Goal: Check status: Check status

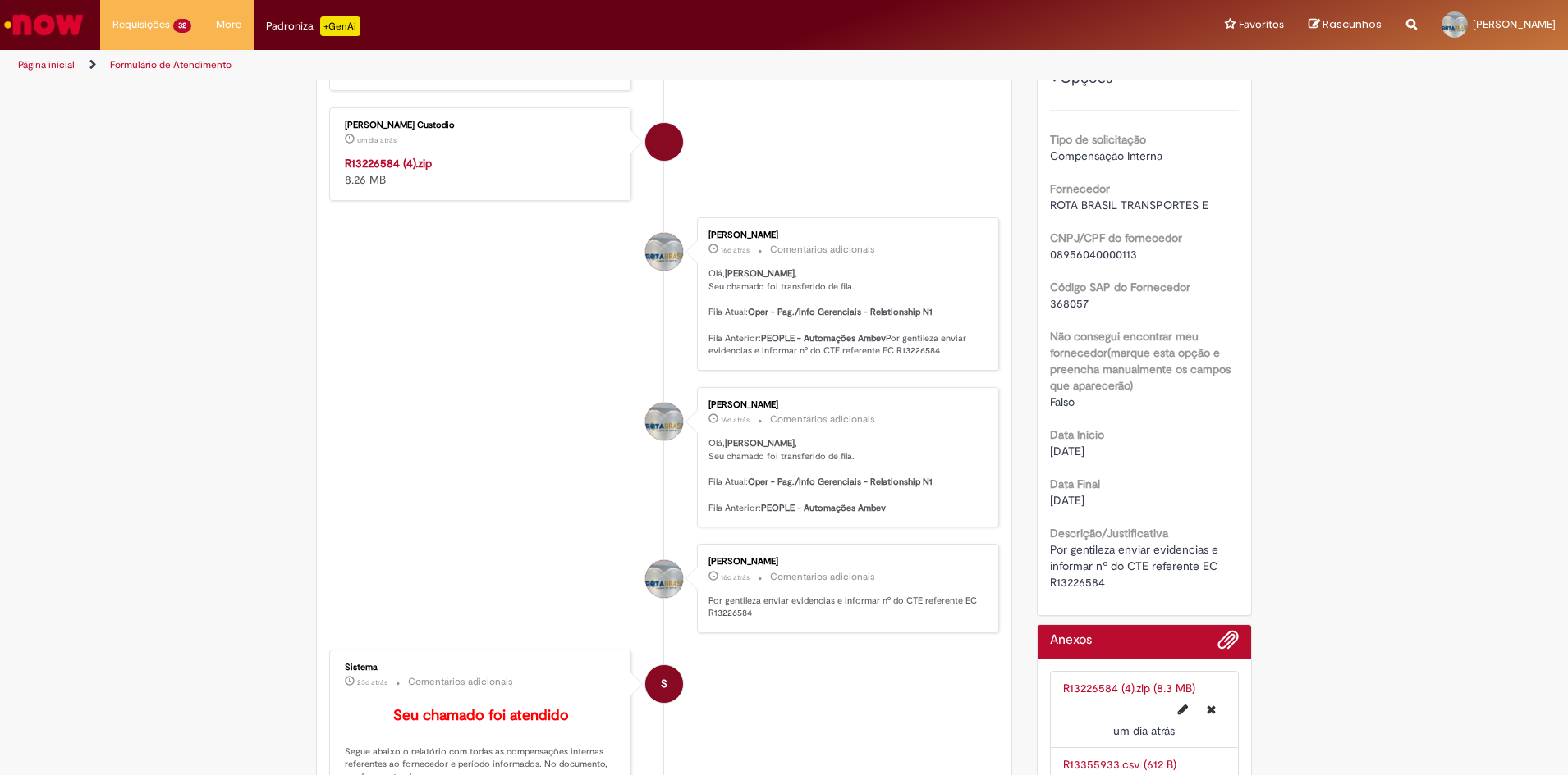
scroll to position [103, 0]
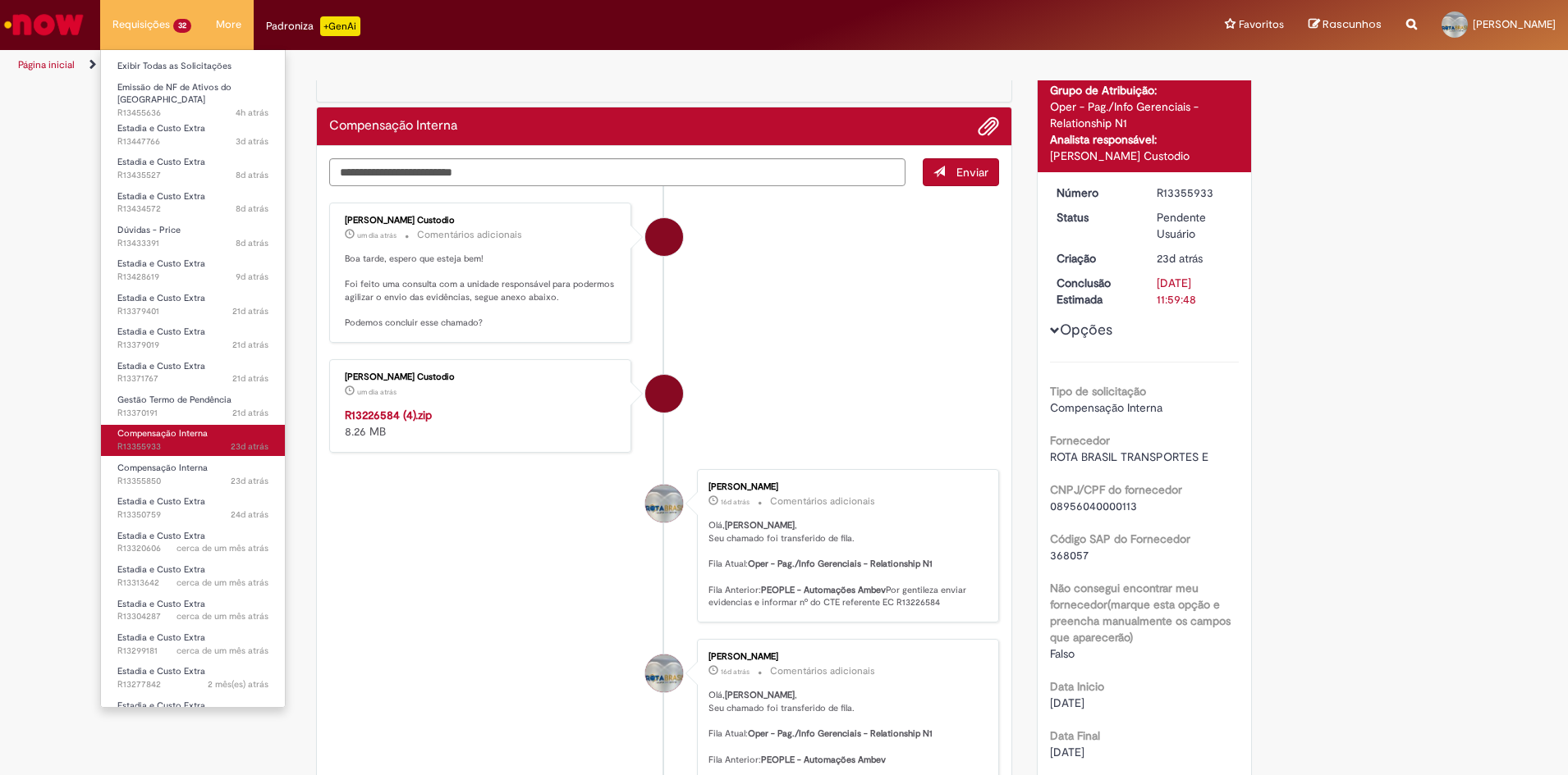
click at [196, 429] on span "Compensação Interna" at bounding box center [162, 434] width 90 height 13
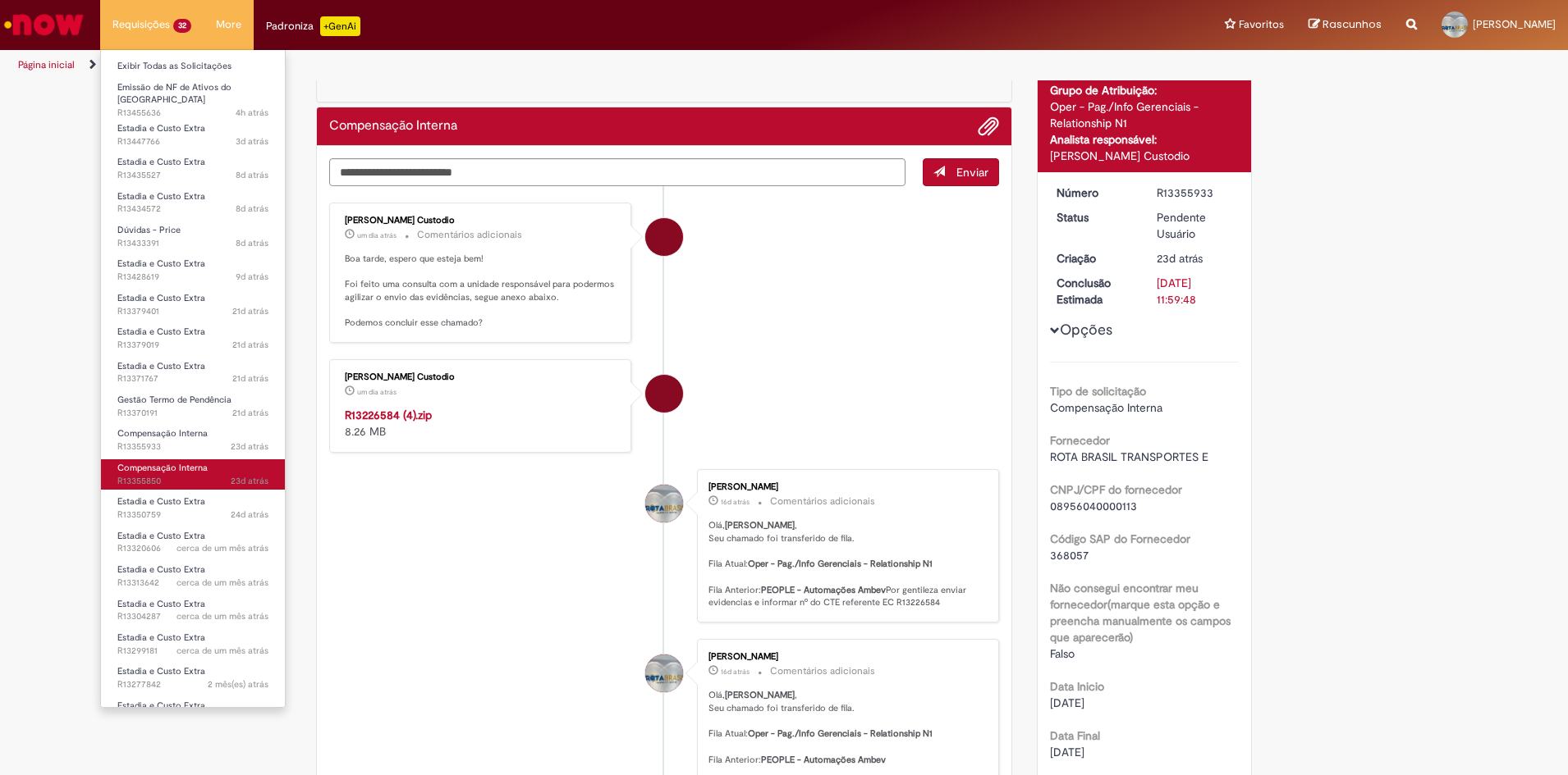
click at [180, 463] on span "Compensação Interna" at bounding box center [162, 468] width 90 height 13
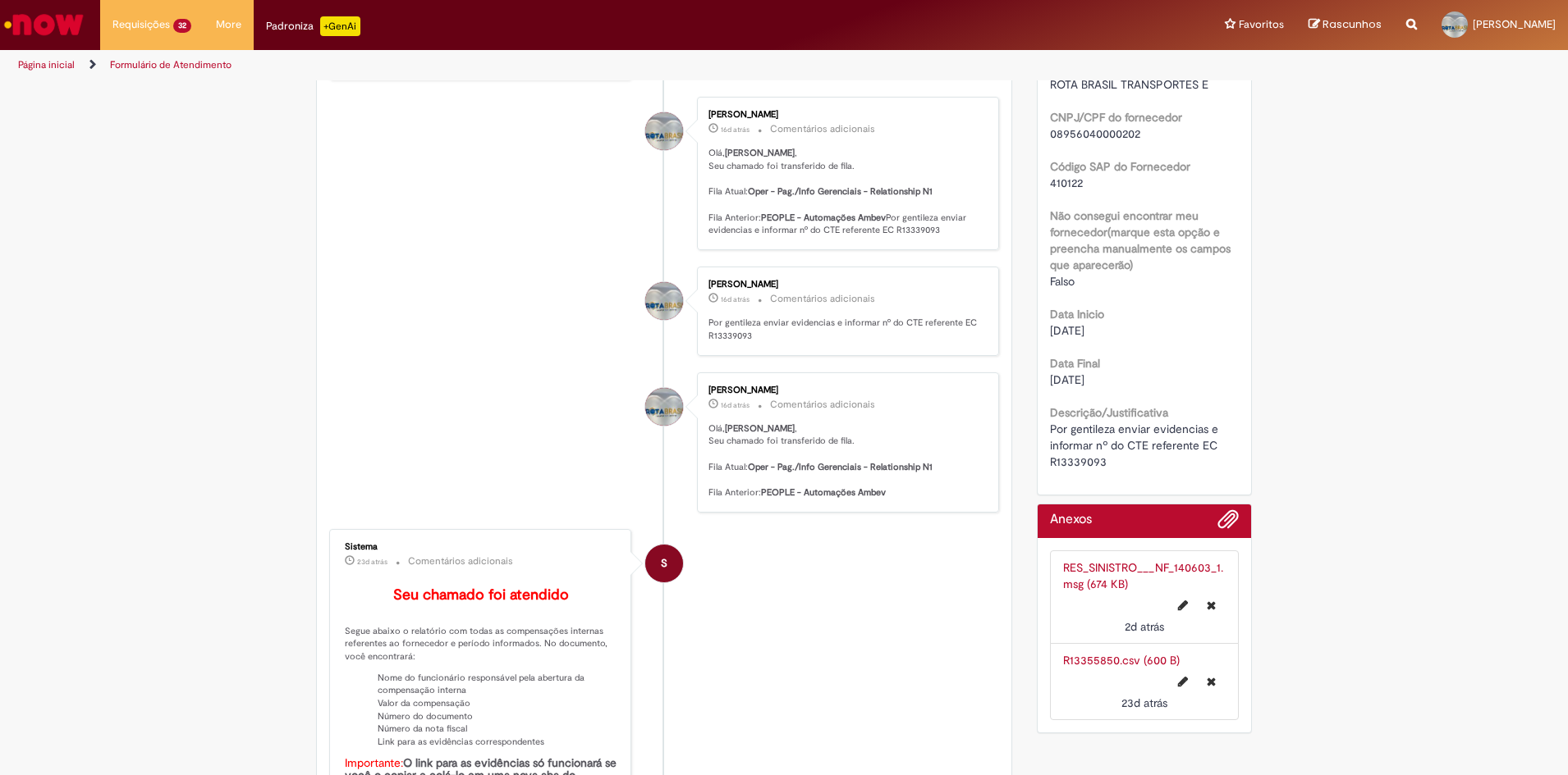
scroll to position [349, 0]
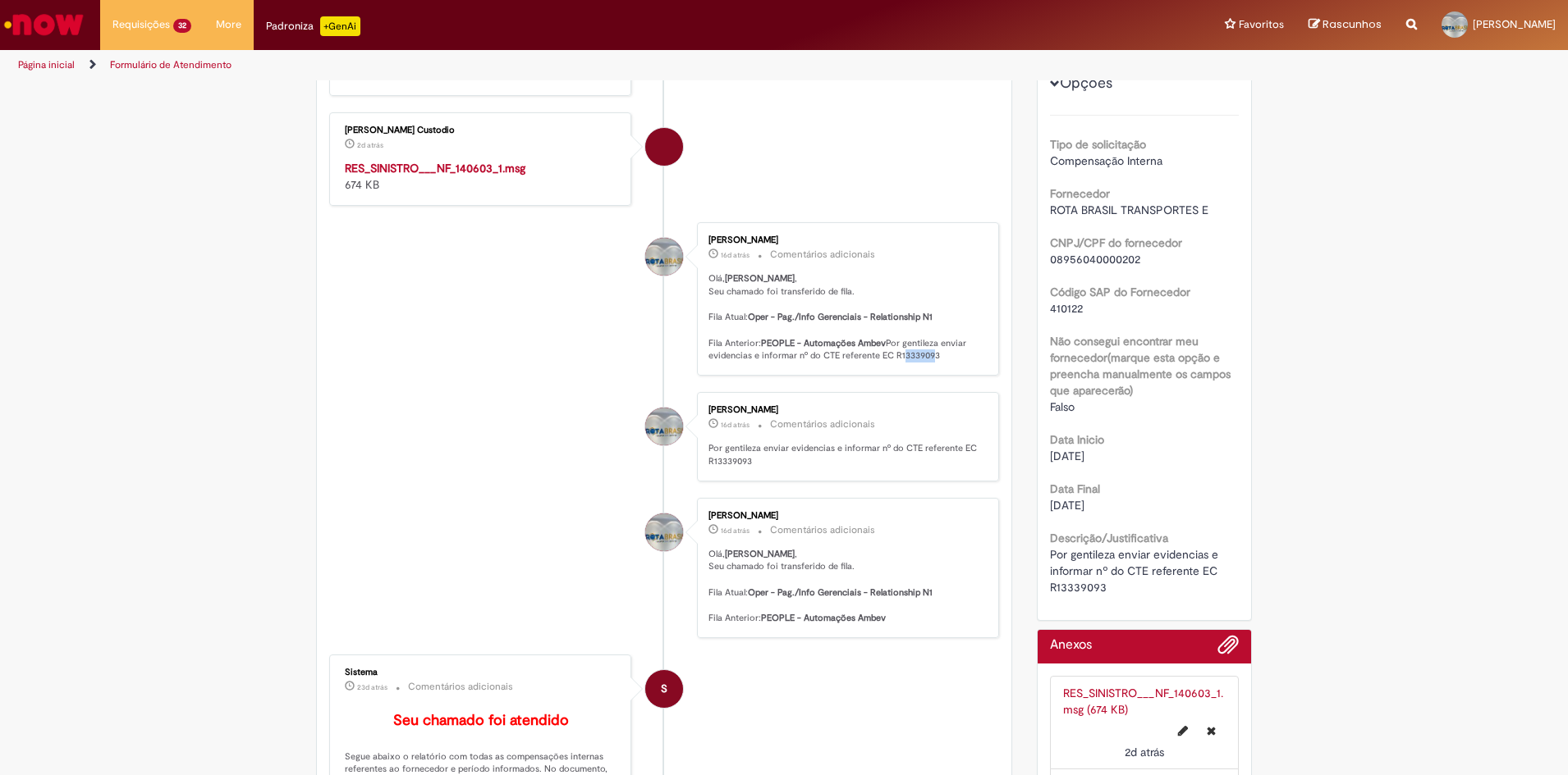
drag, startPoint x: 703, startPoint y: 379, endPoint x: 726, endPoint y: 380, distance: 23.0
click at [726, 363] on p "Olá, Joao , Seu chamado foi transferido de fila. Fila Atual: Oper - Pag./Info G…" at bounding box center [845, 317] width 273 height 90
drag, startPoint x: 726, startPoint y: 380, endPoint x: 774, endPoint y: 389, distance: 48.8
click at [775, 371] on div "[PERSON_NAME] 16d atrás 16 dias atrás Comentários adicionais [PERSON_NAME] , Se…" at bounding box center [847, 299] width 292 height 144
click at [464, 166] on strong "RES_SINISTRO___NF_140603_1.msg" at bounding box center [435, 168] width 180 height 15
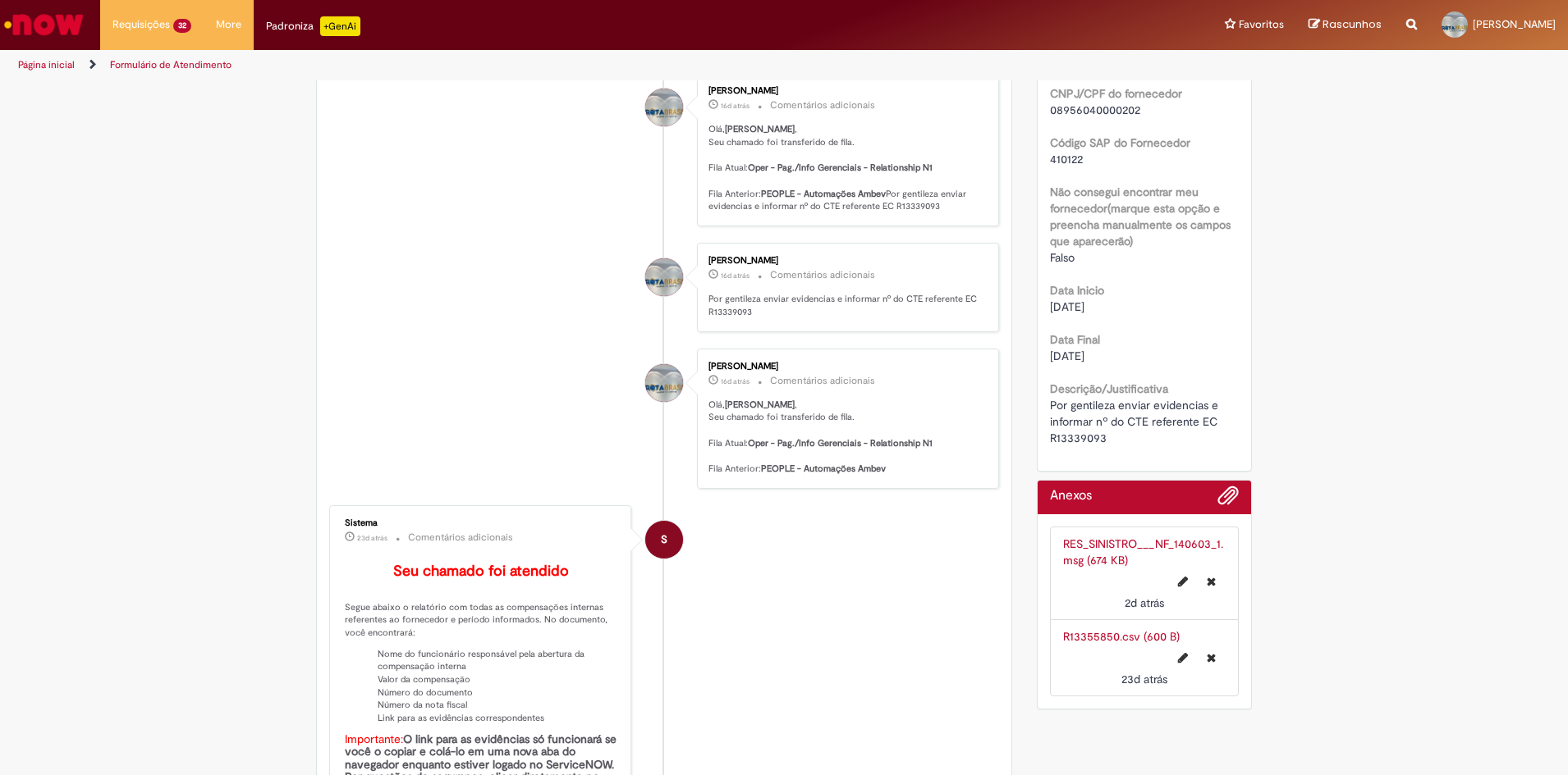
scroll to position [555, 0]
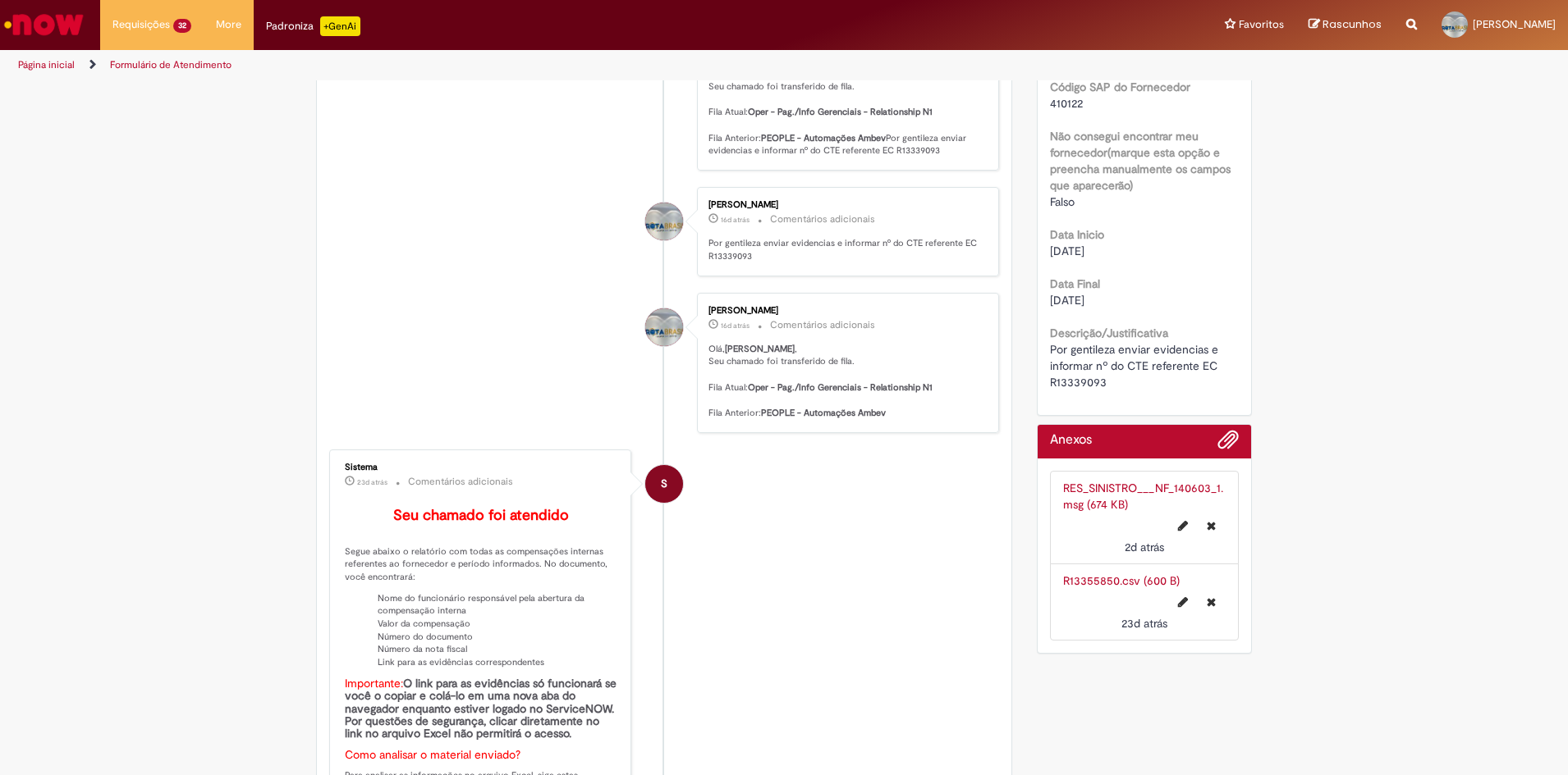
click at [1128, 581] on link "R13355850.csv (600 B)" at bounding box center [1121, 581] width 116 height 15
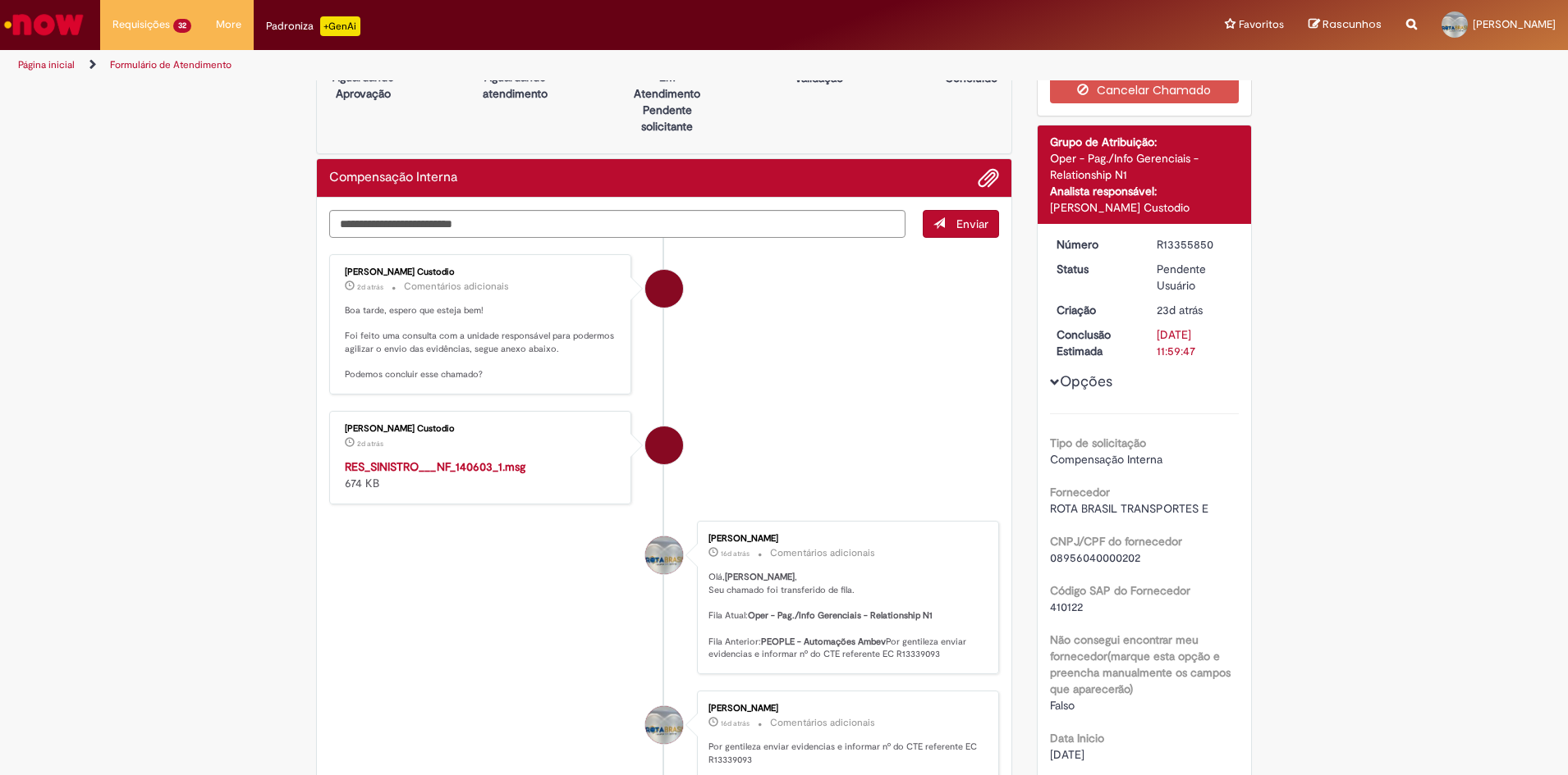
scroll to position [0, 0]
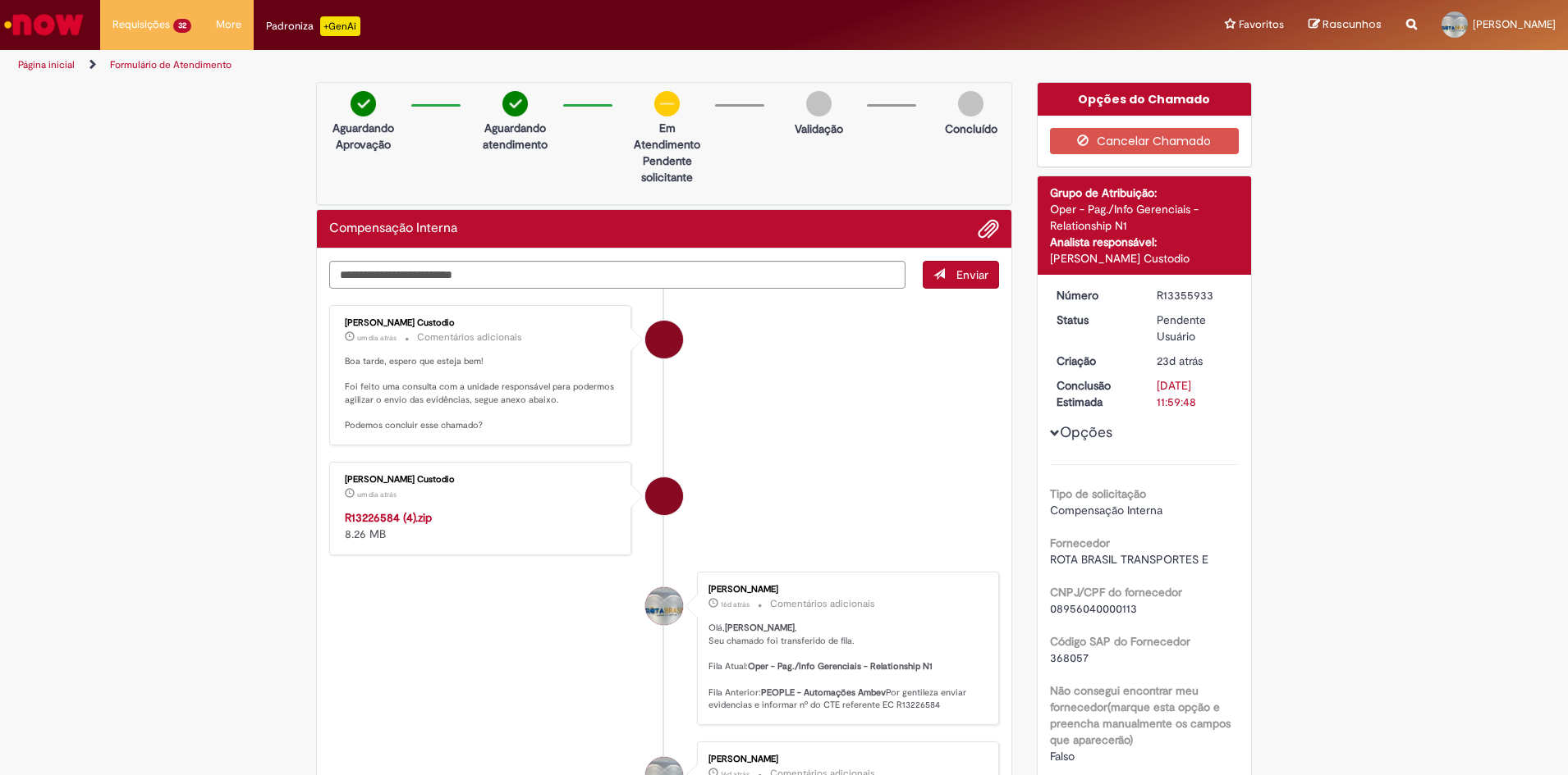
click at [363, 523] on strong "R13226584 (4).zip" at bounding box center [389, 518] width 87 height 15
drag, startPoint x: 1413, startPoint y: 394, endPoint x: 1409, endPoint y: 408, distance: 14.6
click at [807, 483] on li "[PERSON_NAME] Custodio um dia atrás um dia atrás R13226584 (4).zip 8.26 MB" at bounding box center [664, 508] width 670 height 94
click at [687, 170] on p "Pendente solicitante" at bounding box center [667, 169] width 80 height 33
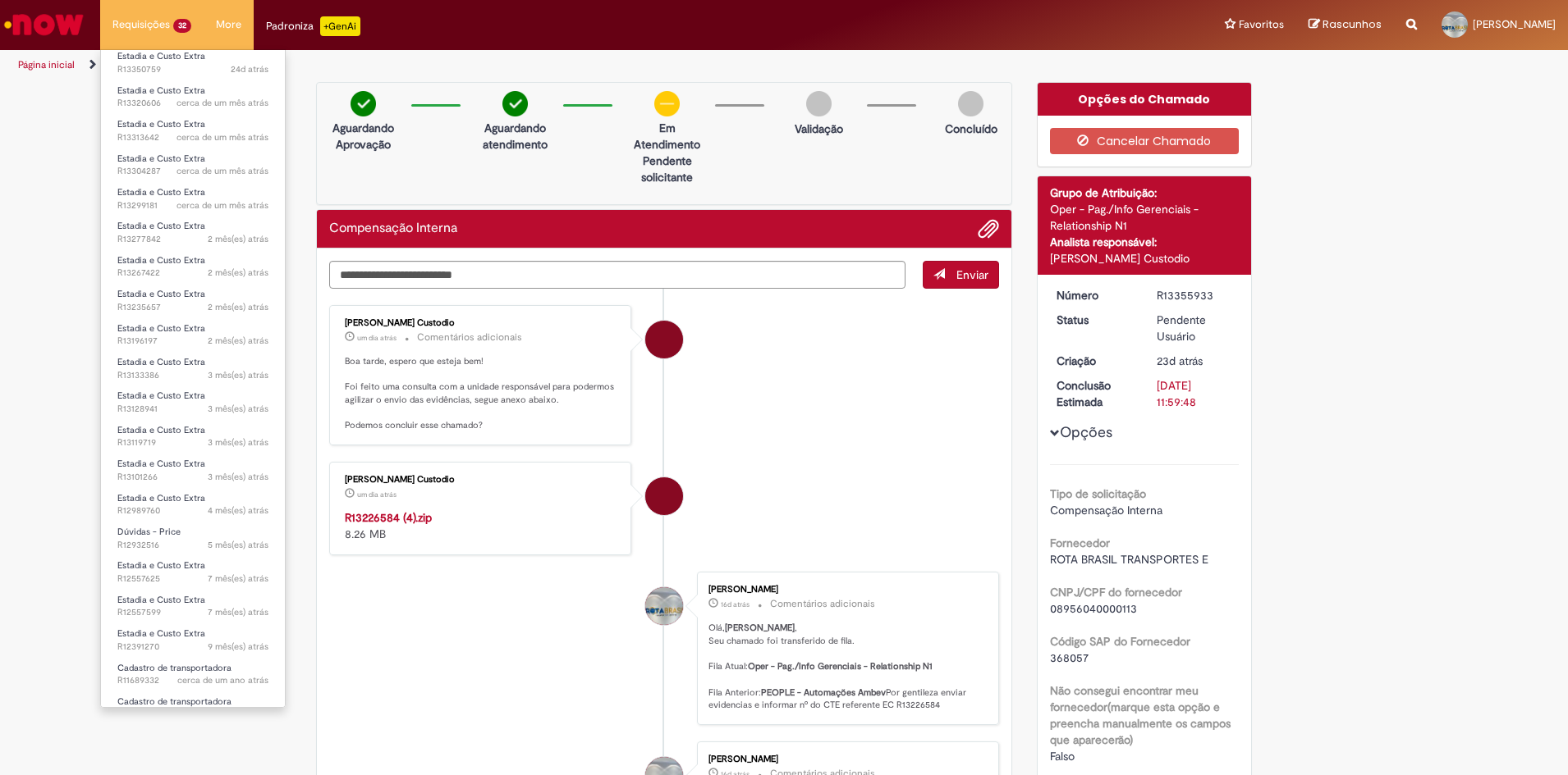
scroll to position [459, 0]
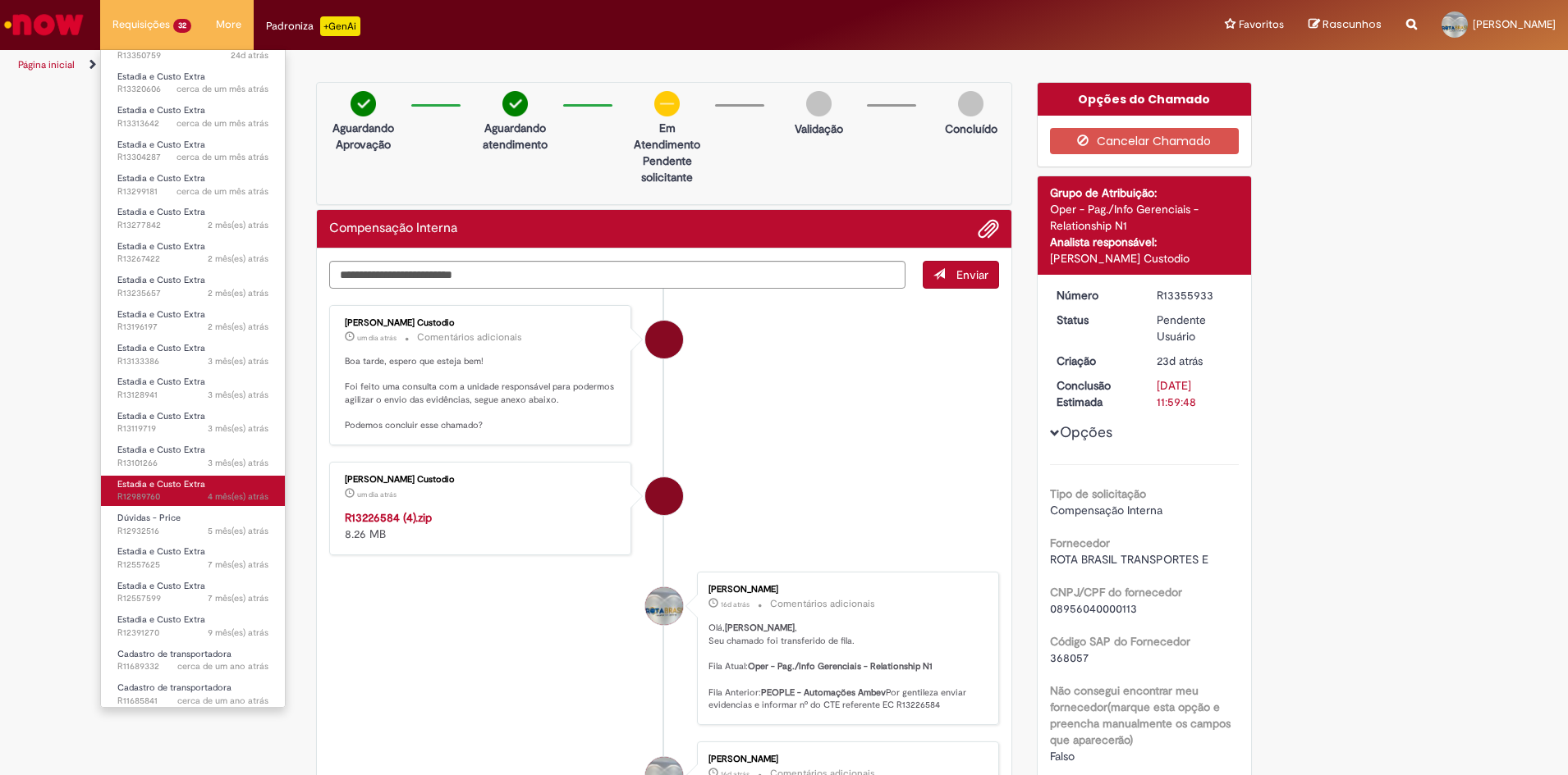
click at [171, 479] on span "Estadia e Custo Extra" at bounding box center [161, 485] width 88 height 13
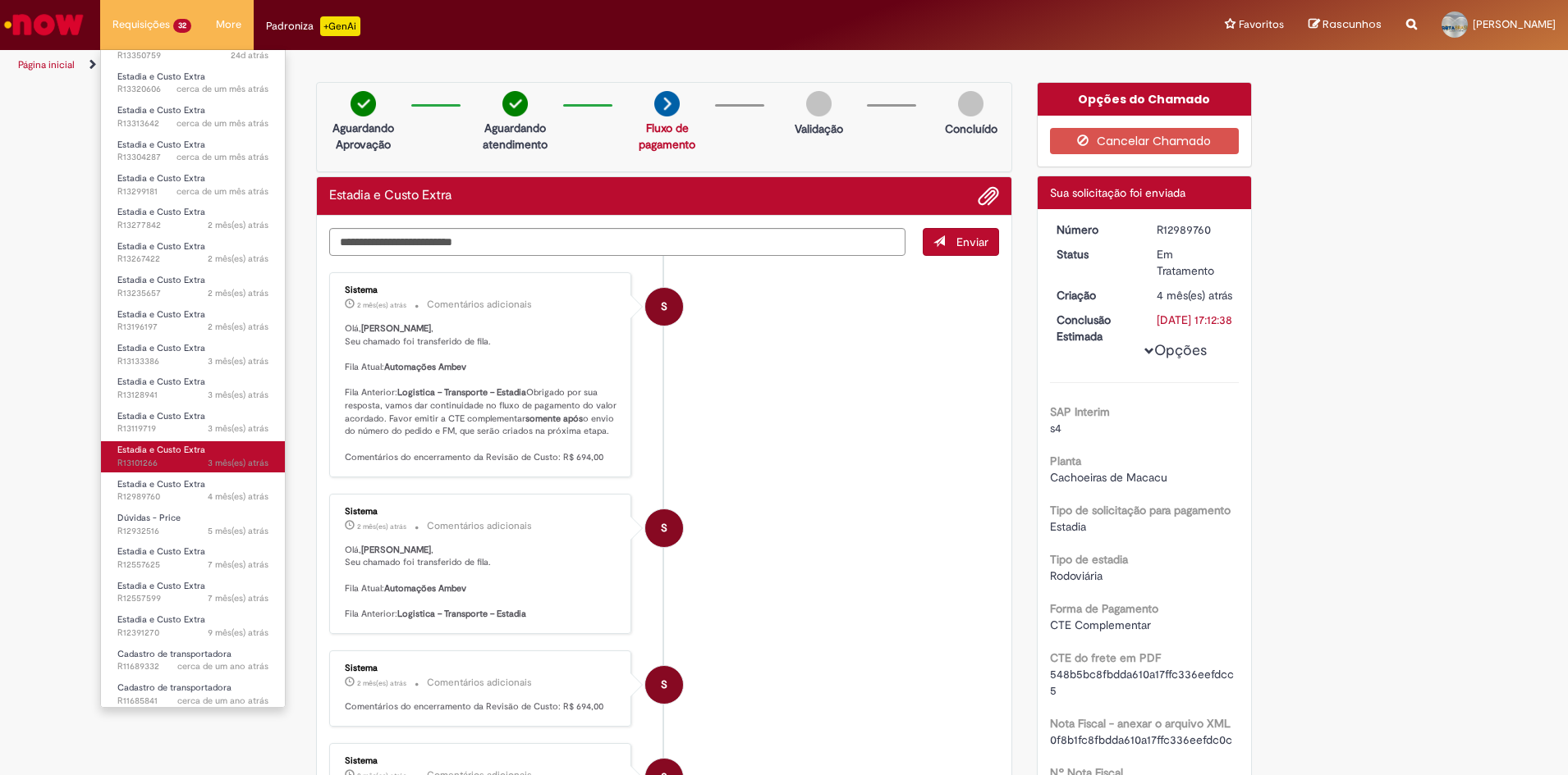
click at [147, 457] on span "3 mês(es) atrás 3 meses atrás R13101266" at bounding box center [193, 463] width 151 height 13
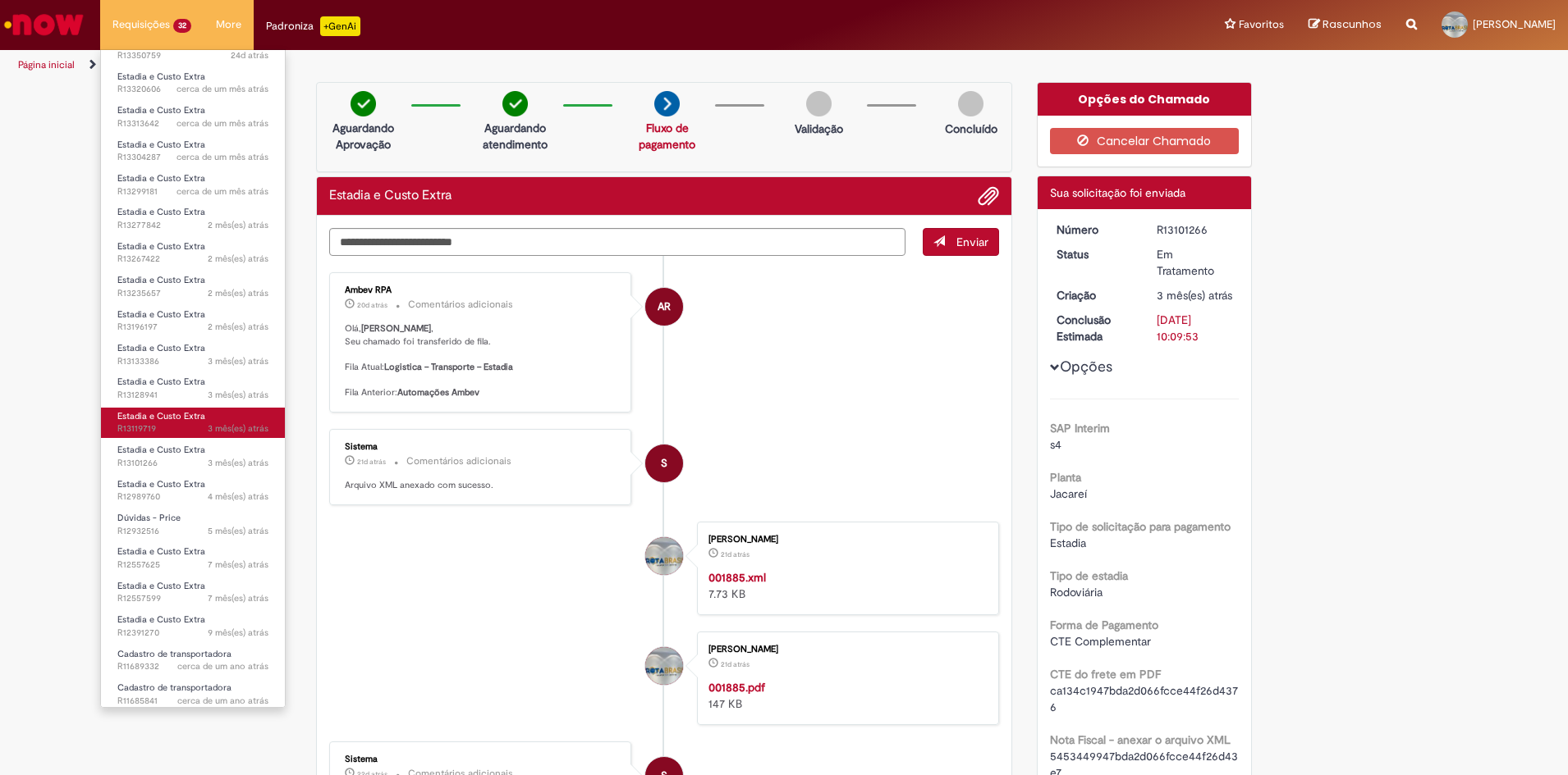
click at [147, 423] on span "3 mês(es) atrás 3 meses atrás R13119719" at bounding box center [193, 429] width 151 height 13
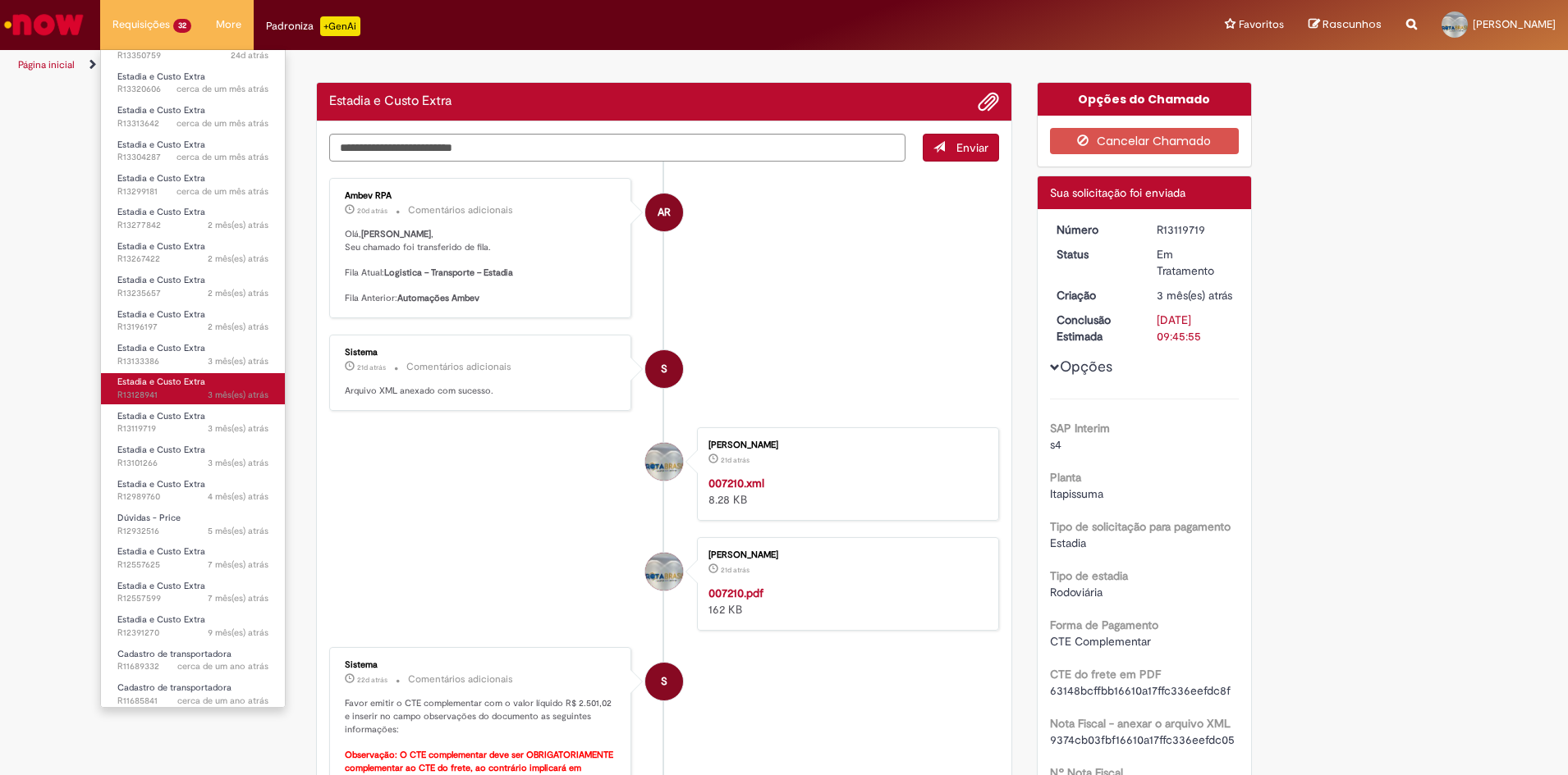
click at [133, 389] on span "3 mês(es) atrás 3 meses atrás R13128941" at bounding box center [193, 396] width 151 height 13
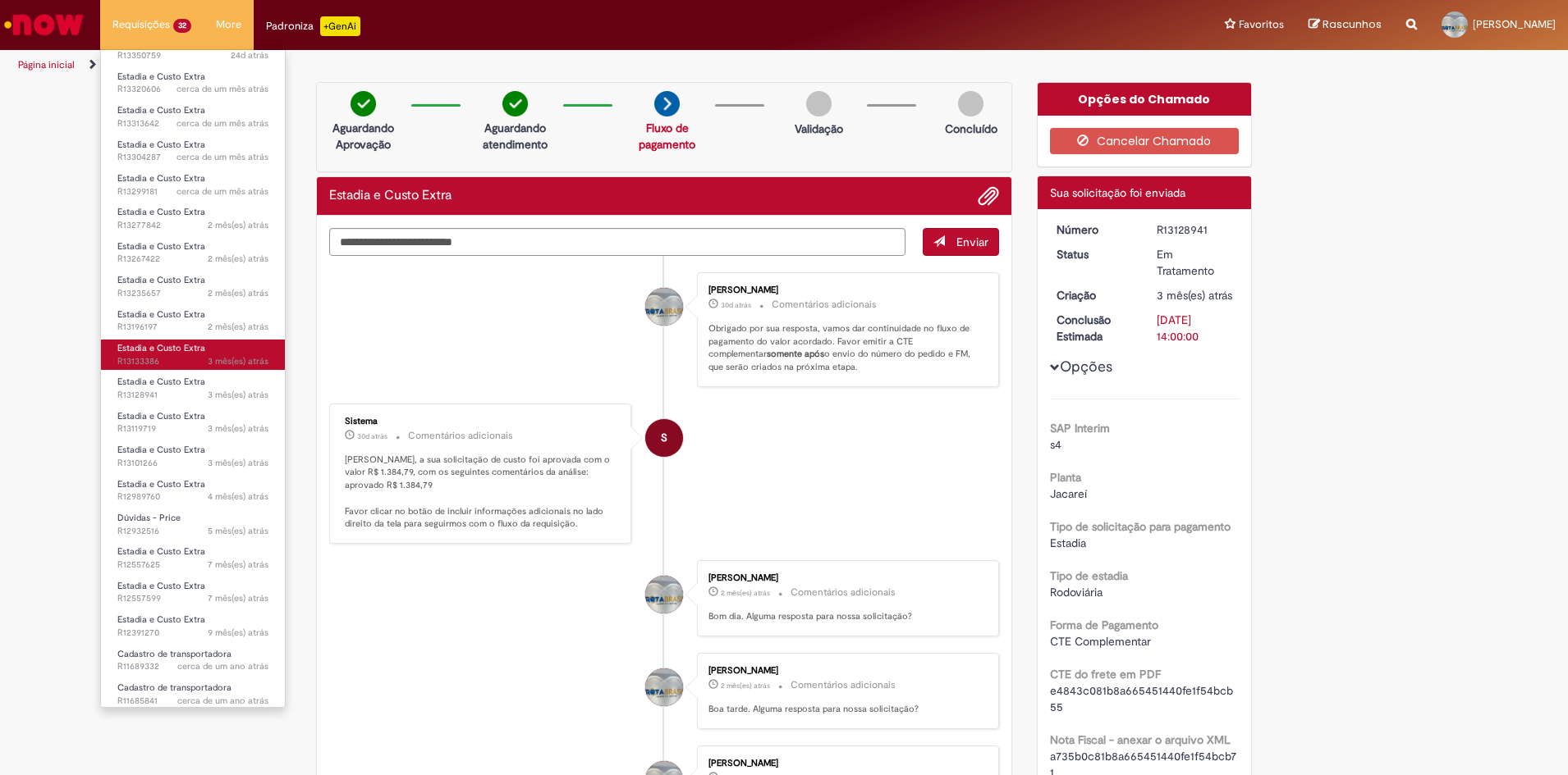
click at [133, 356] on span "3 mês(es) atrás 3 meses atrás R13133386" at bounding box center [193, 362] width 151 height 13
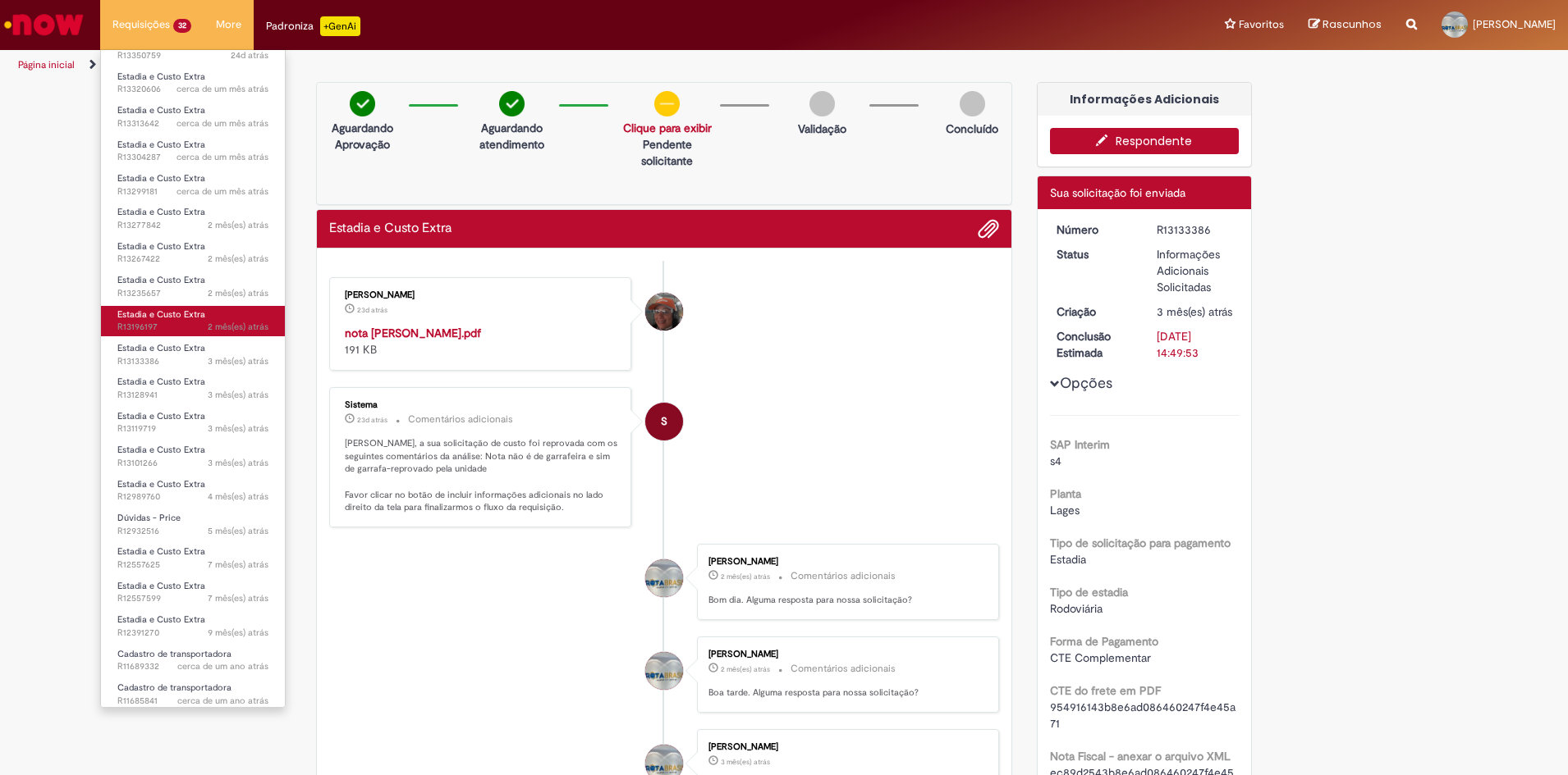
click at [147, 311] on span "Estadia e Custo Extra" at bounding box center [161, 315] width 88 height 13
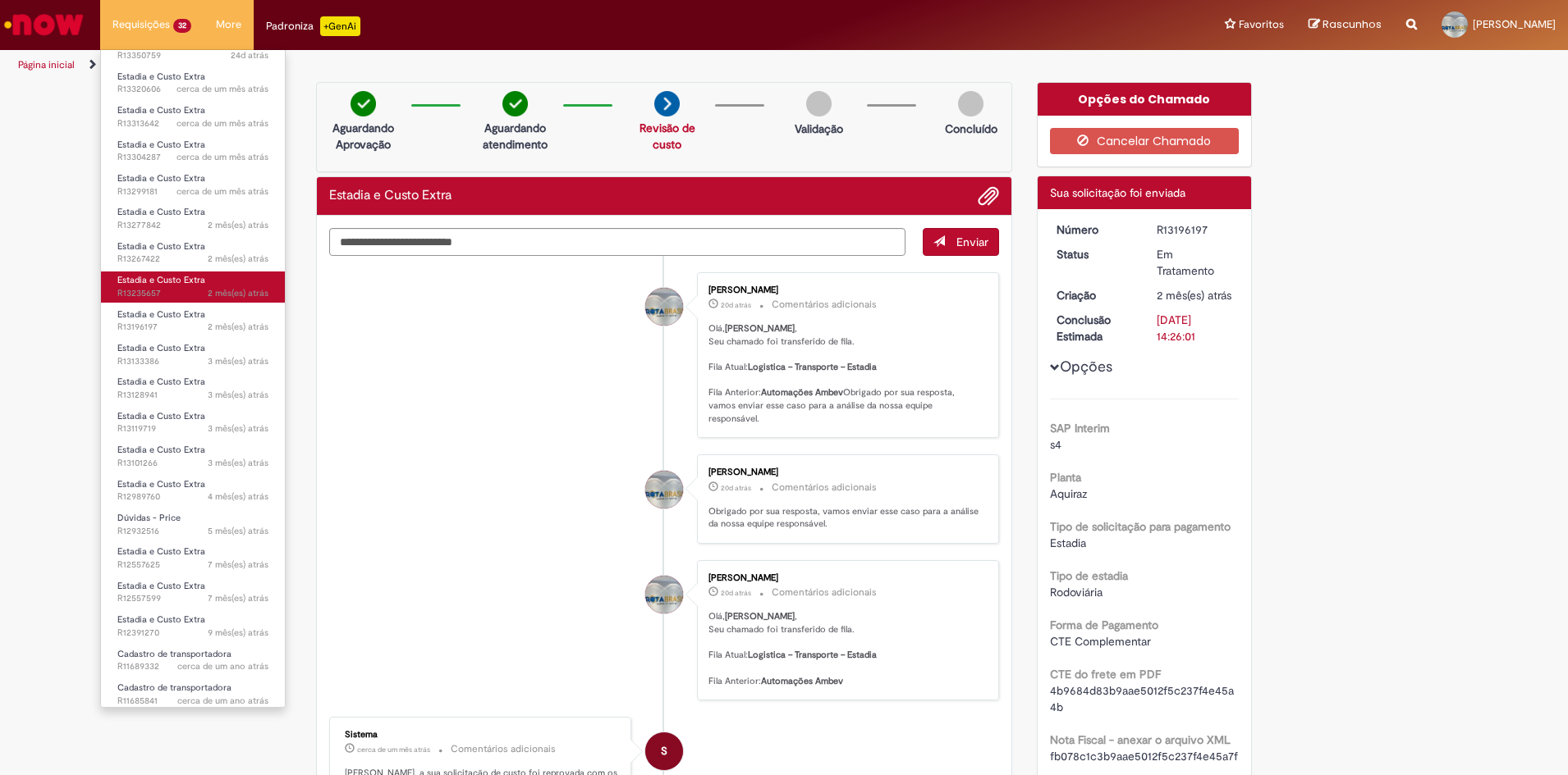
click at [142, 287] on span "2 mês(es) atrás 2 meses atrás R13235657" at bounding box center [193, 294] width 151 height 13
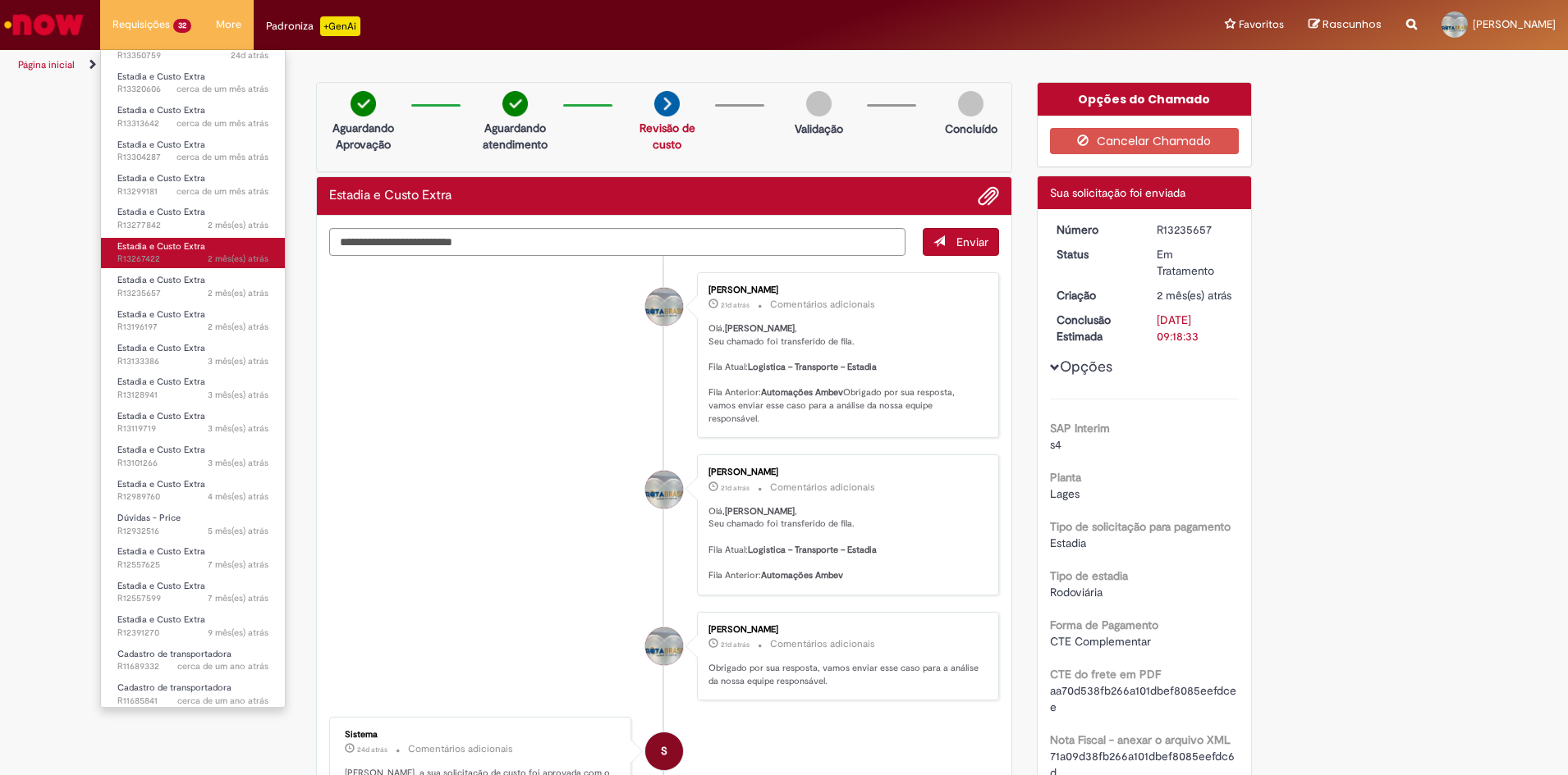
click at [160, 242] on span "Estadia e Custo Extra" at bounding box center [161, 247] width 88 height 13
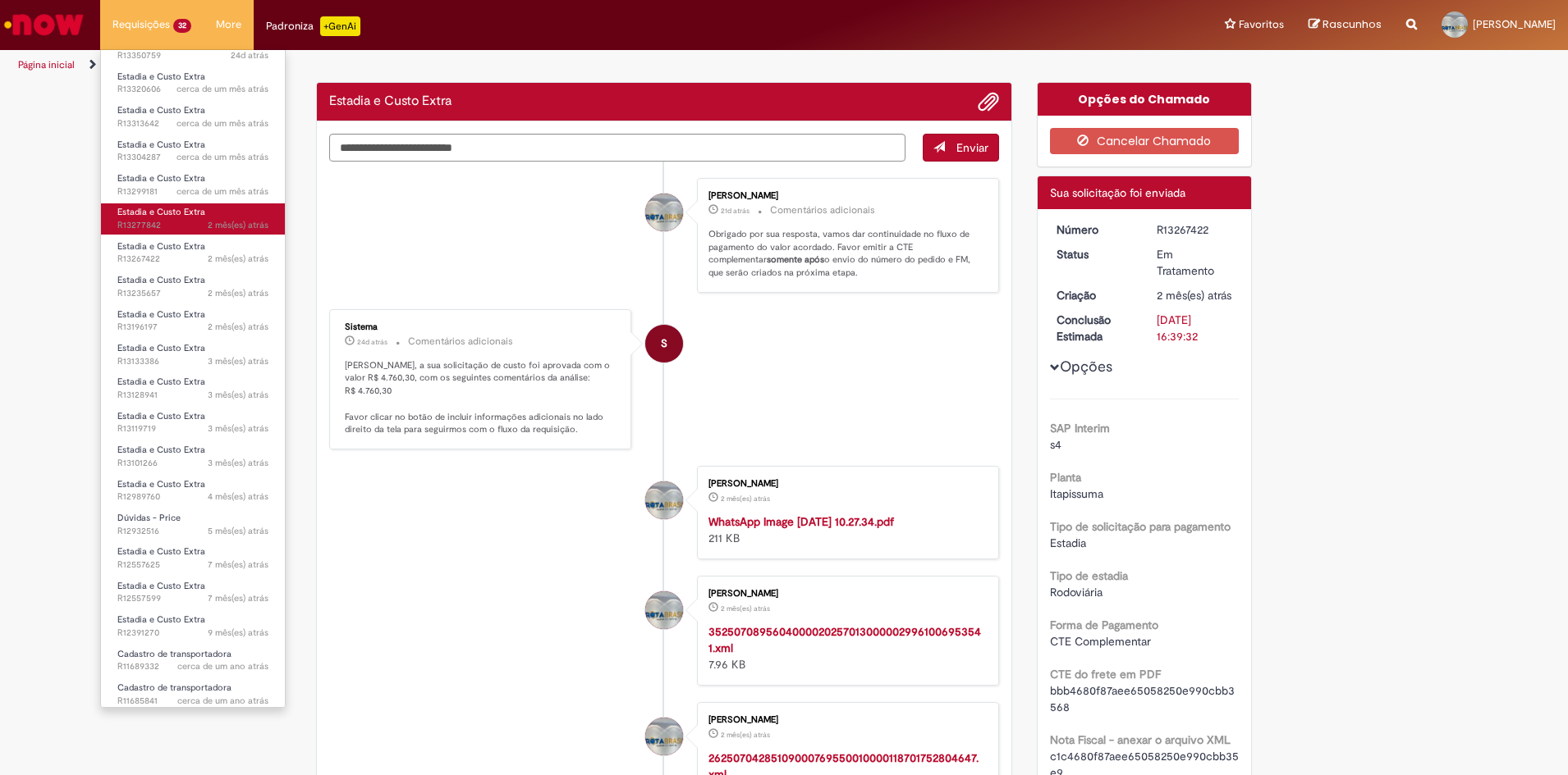
click at [155, 219] on span "2 mês(es) atrás 2 meses atrás R13277842" at bounding box center [193, 226] width 151 height 13
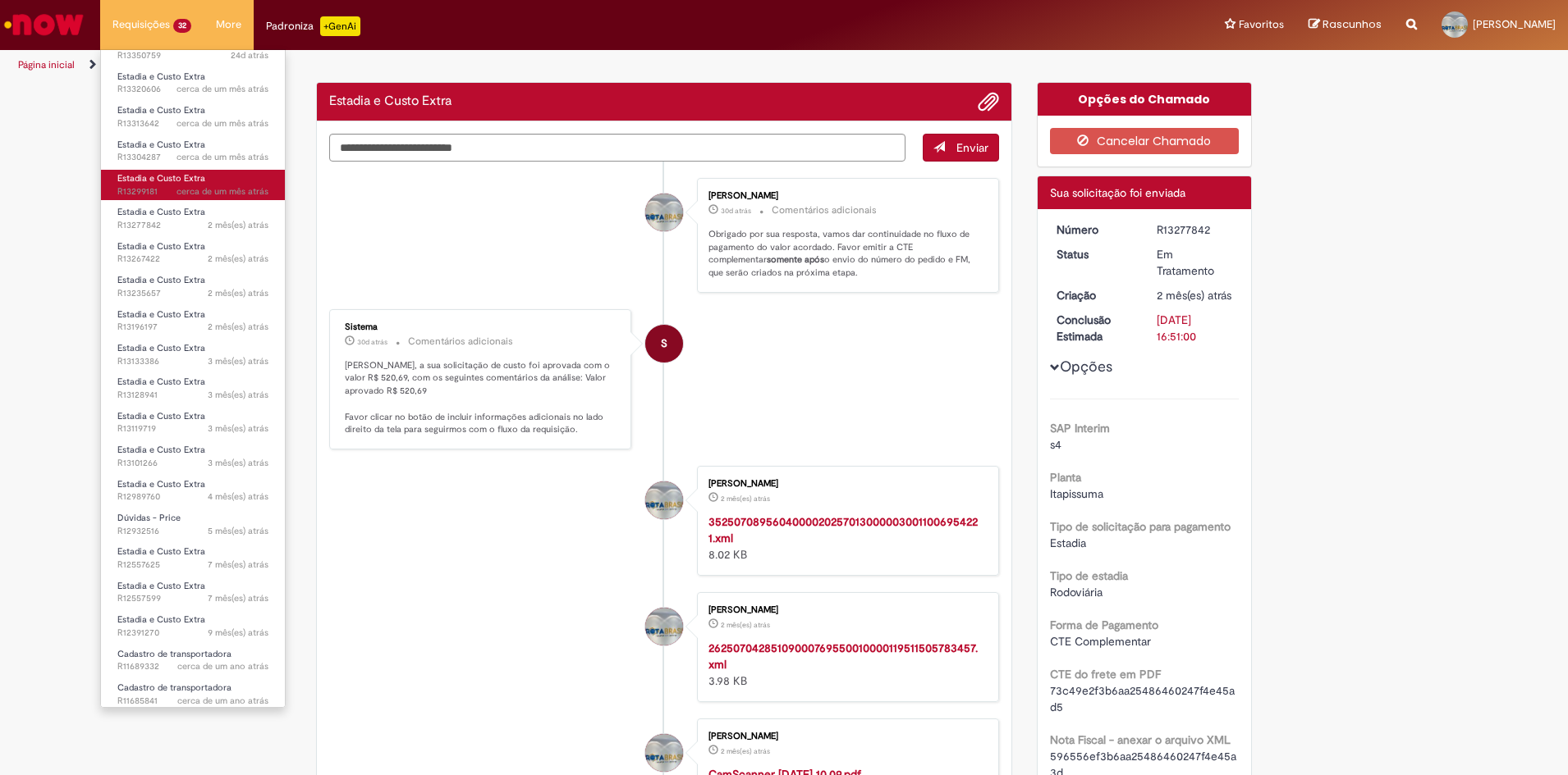
click at [157, 188] on span "cerca de um mês atrás cerca de um mês atrás R13299181" at bounding box center [193, 192] width 151 height 13
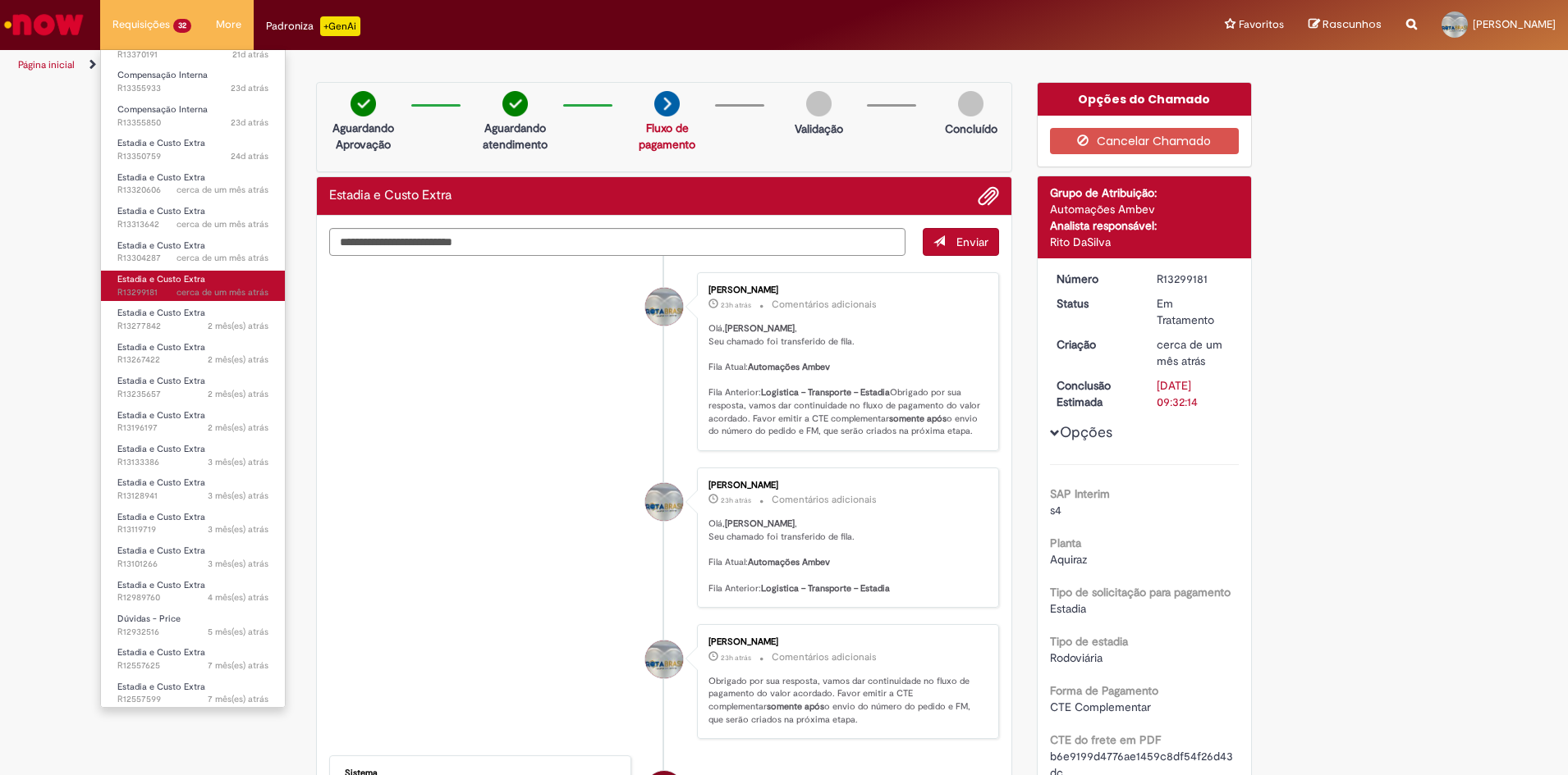
scroll to position [357, 0]
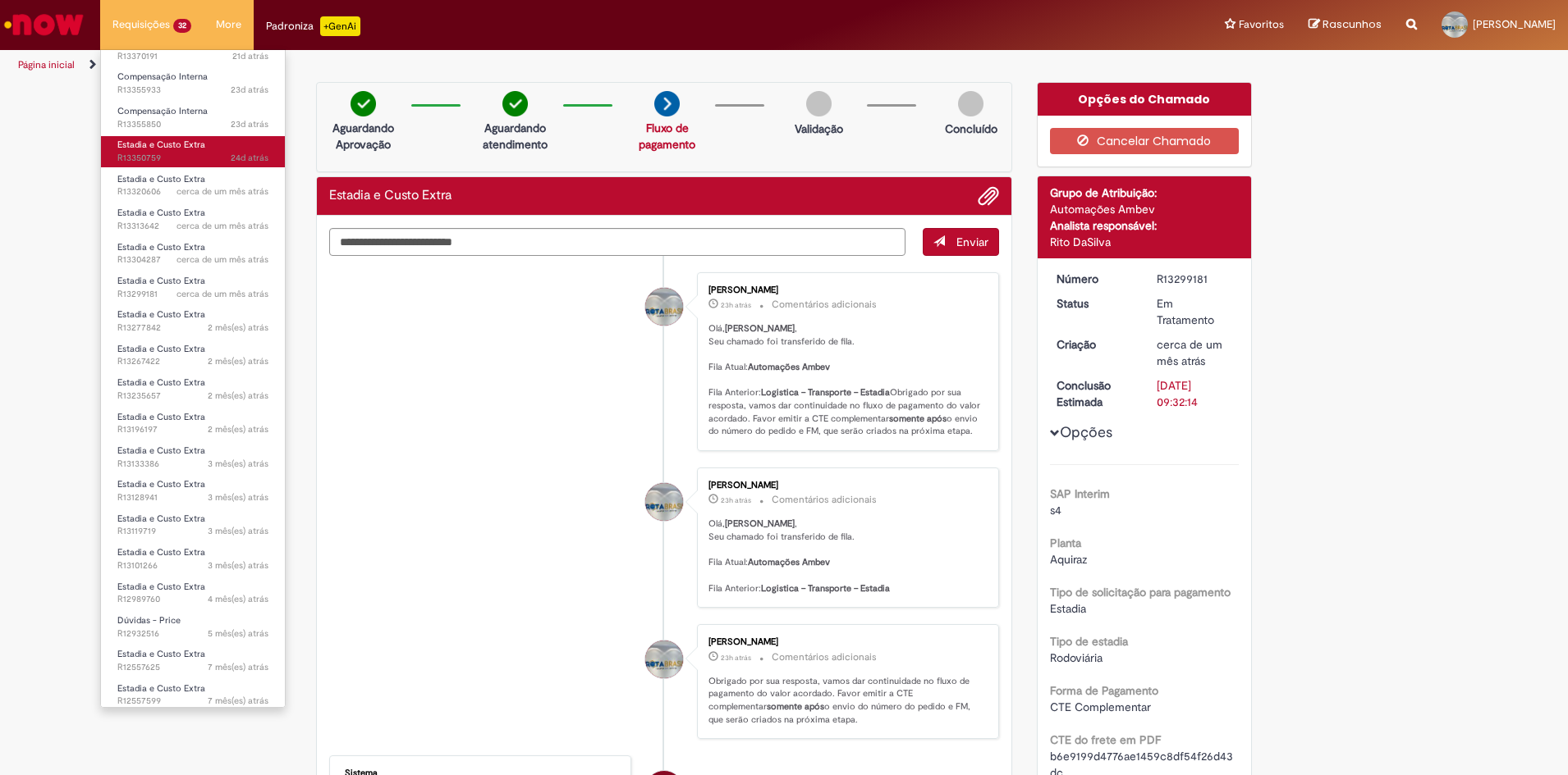
click at [164, 154] on span "24d atrás 24 dias atrás R13350759" at bounding box center [193, 158] width 151 height 13
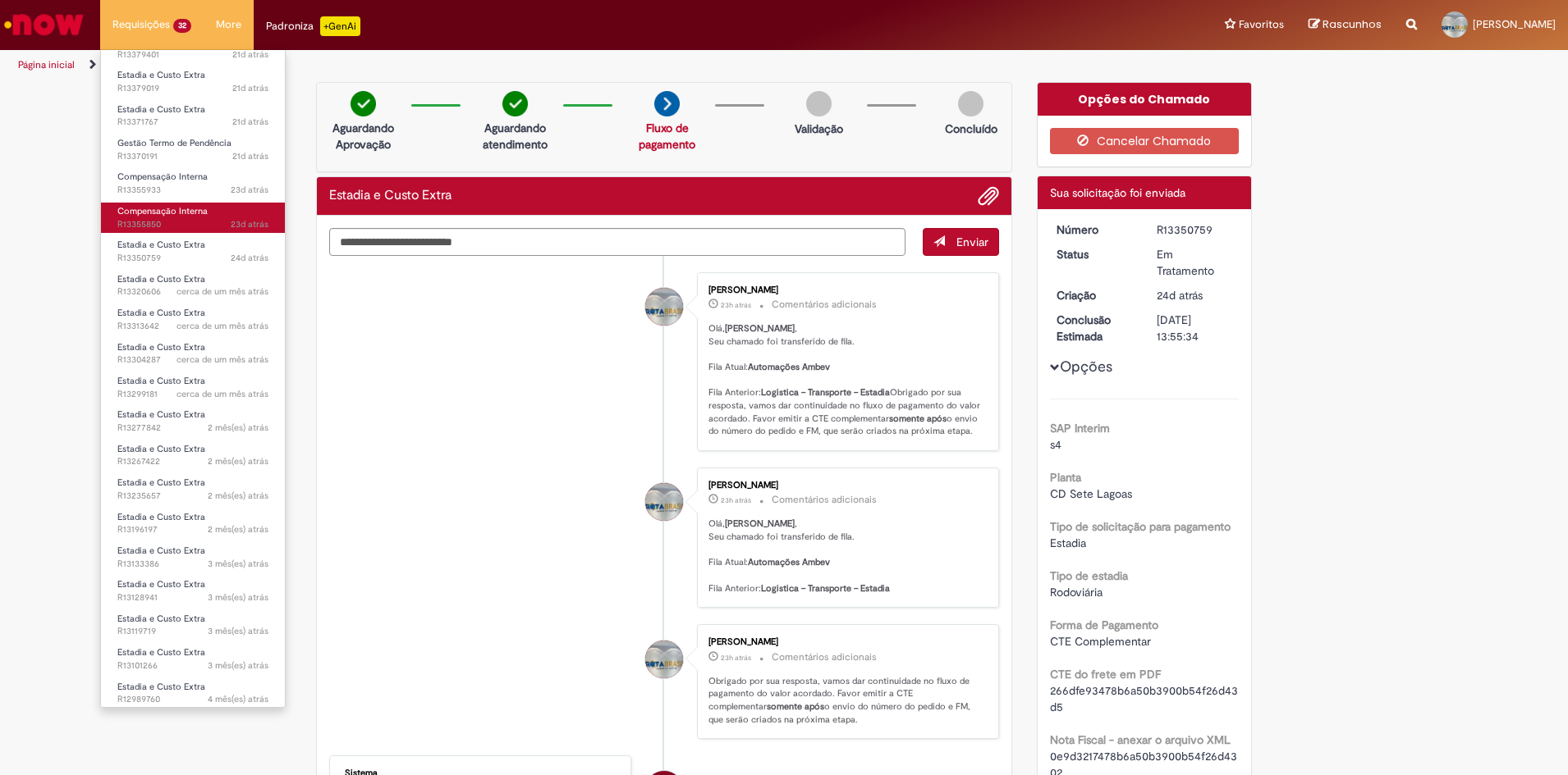
scroll to position [255, 0]
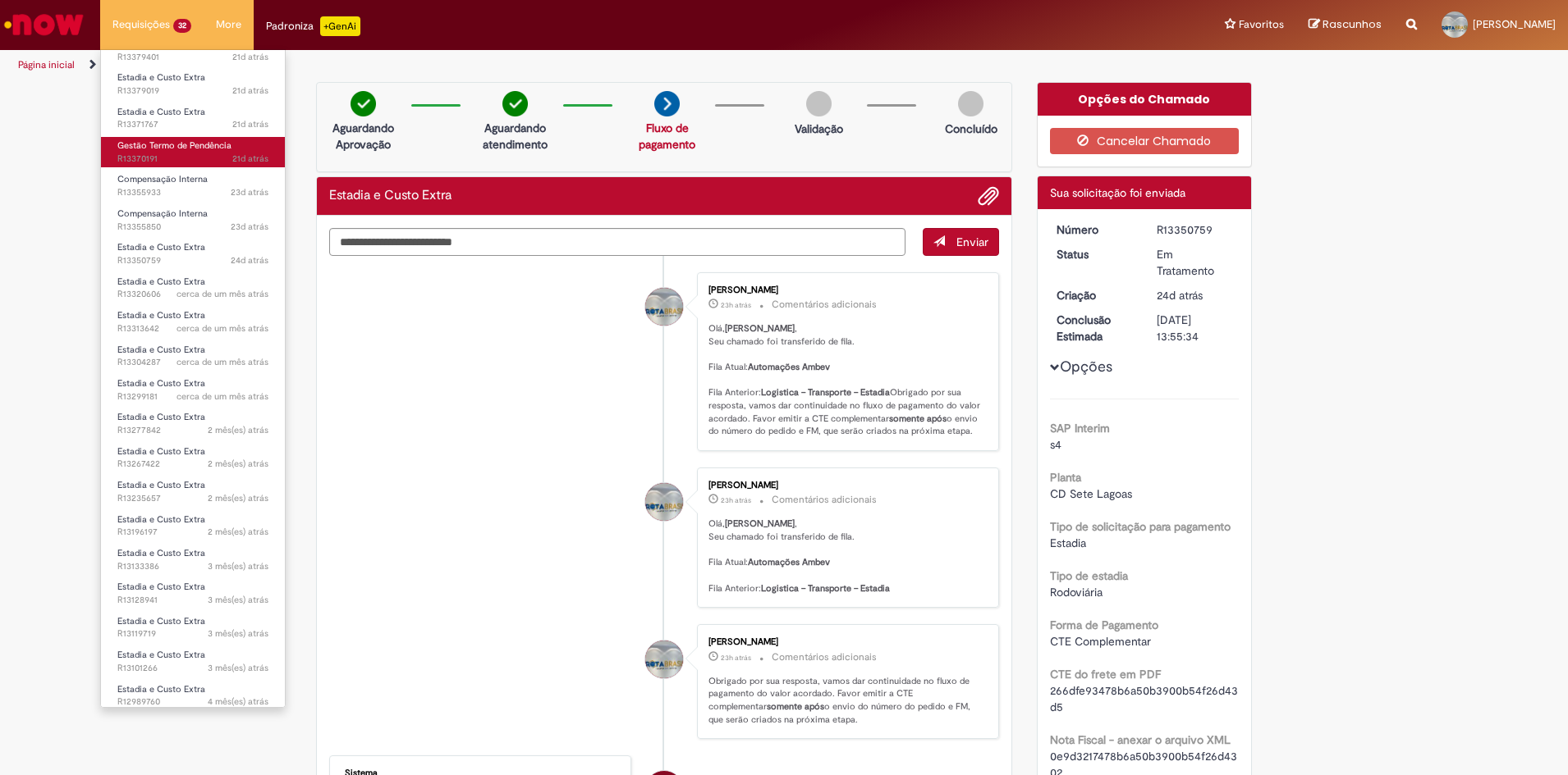
click at [150, 153] on span "21d atrás 21 dias atrás R13370191" at bounding box center [193, 159] width 151 height 13
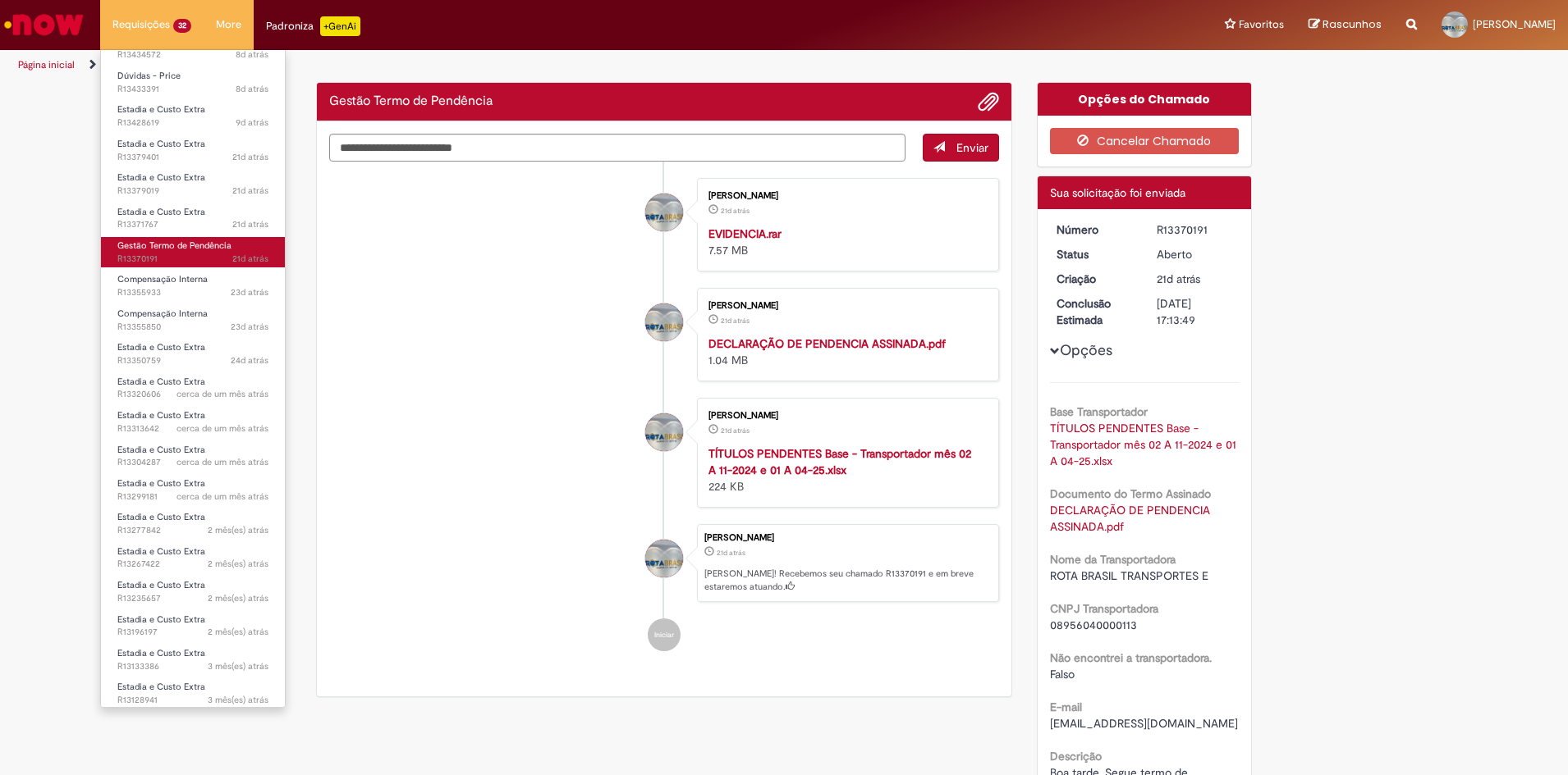
scroll to position [152, 0]
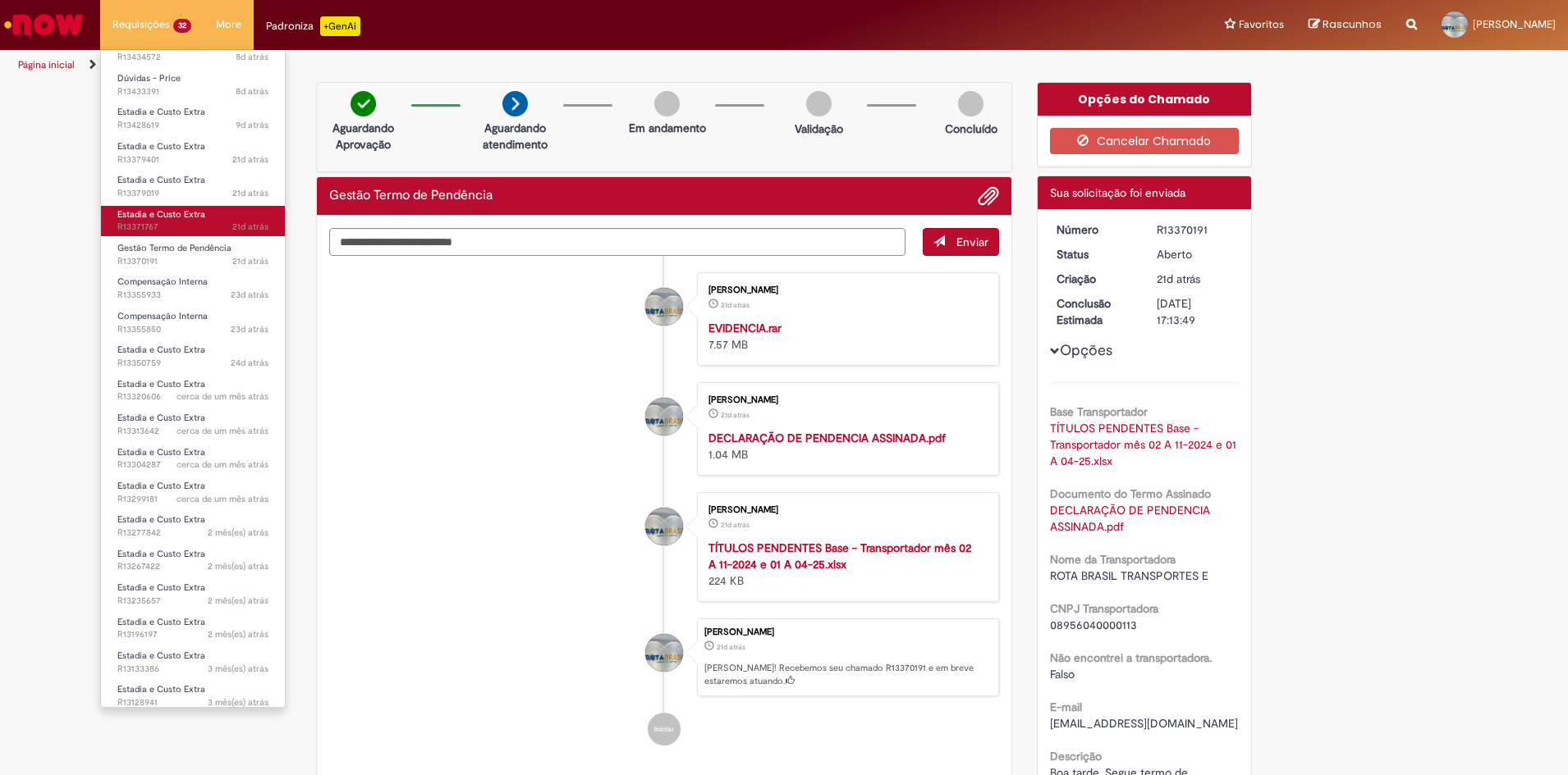
click at [140, 208] on span "Estadia e Custo Extra" at bounding box center [161, 215] width 88 height 13
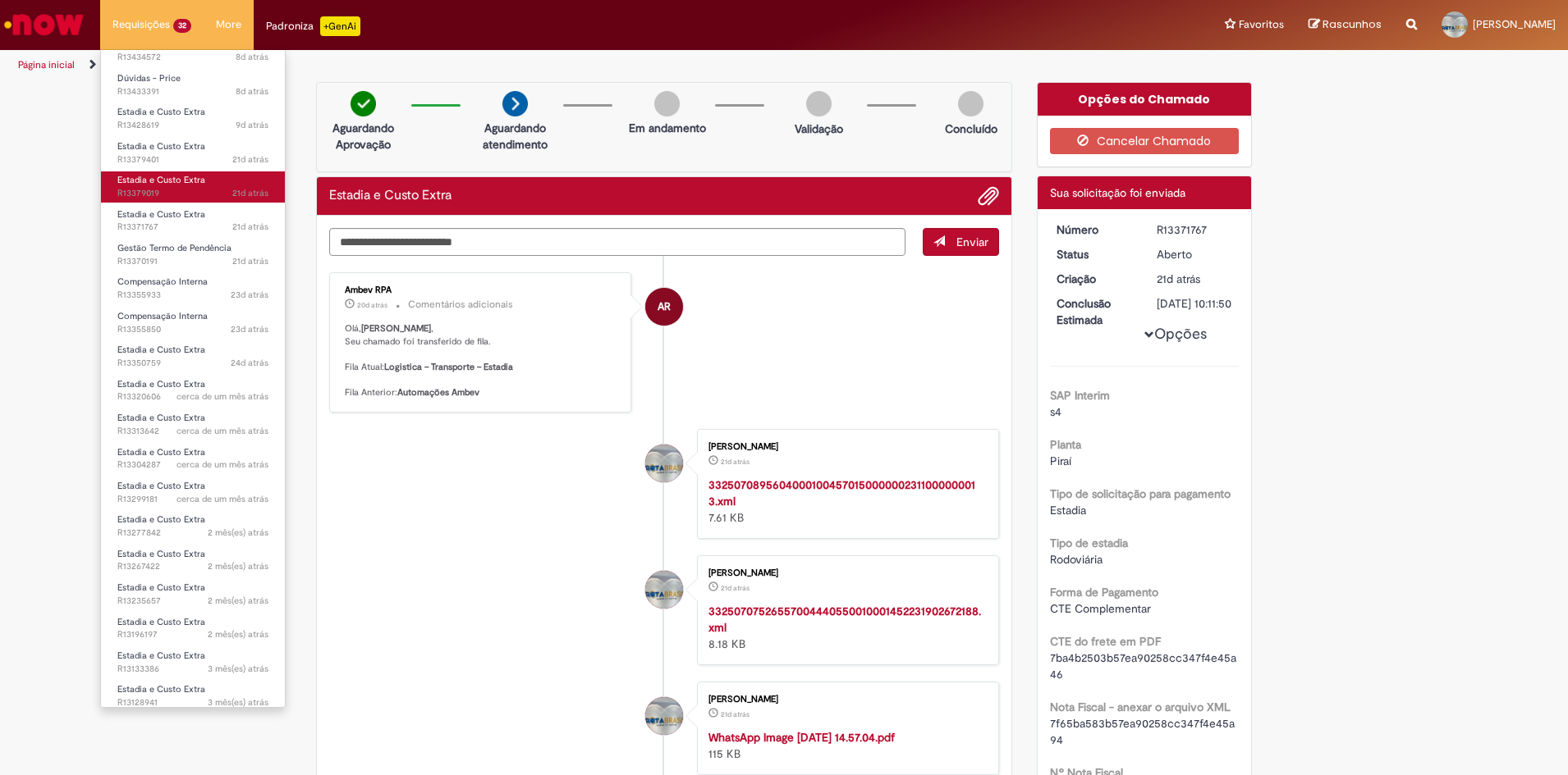
click at [153, 187] on span "21d atrás 21 dias atrás R13379019" at bounding box center [193, 194] width 151 height 13
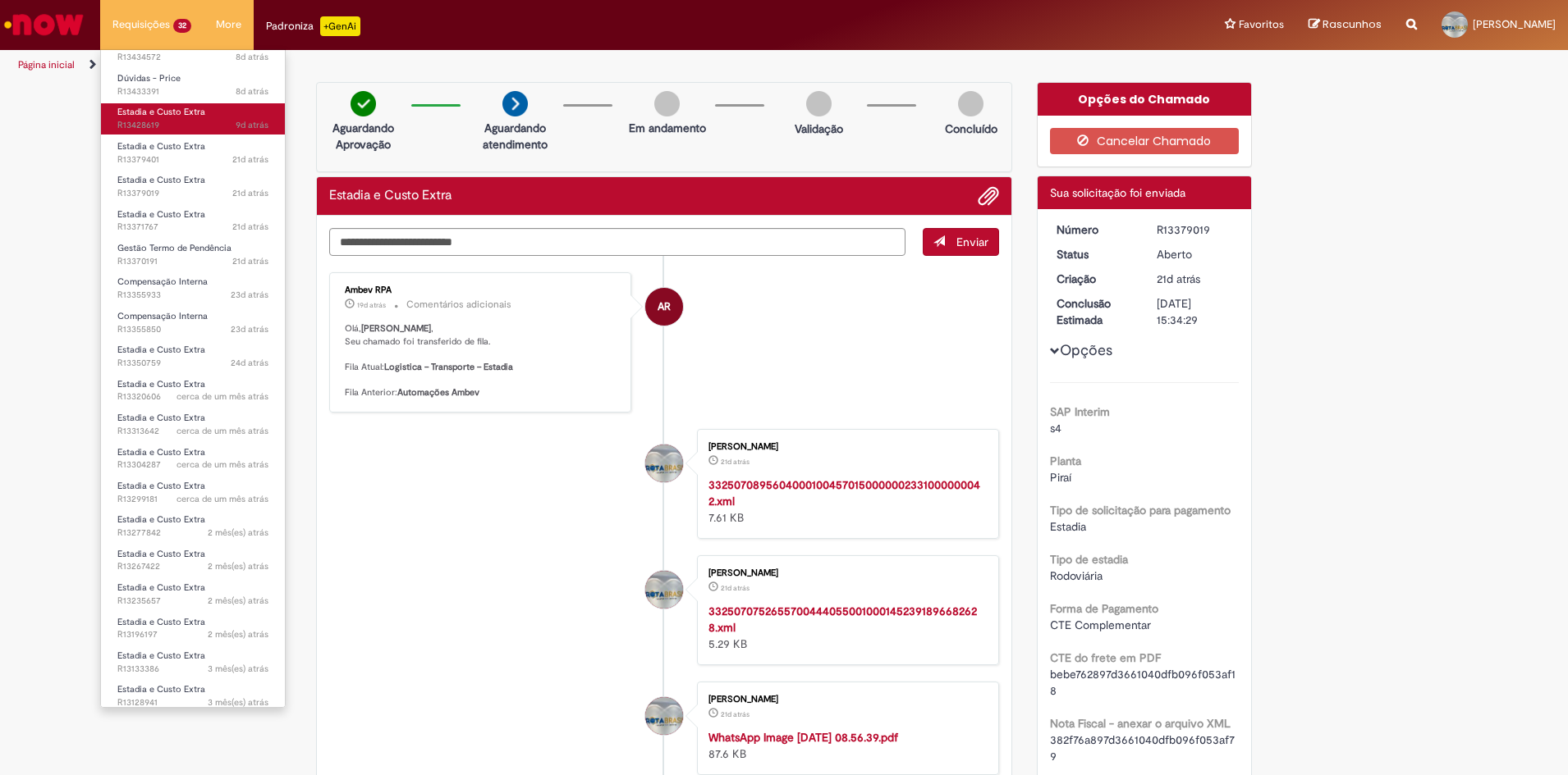
click at [133, 119] on span "9d atrás 9 dias atrás R13428619" at bounding box center [193, 126] width 151 height 13
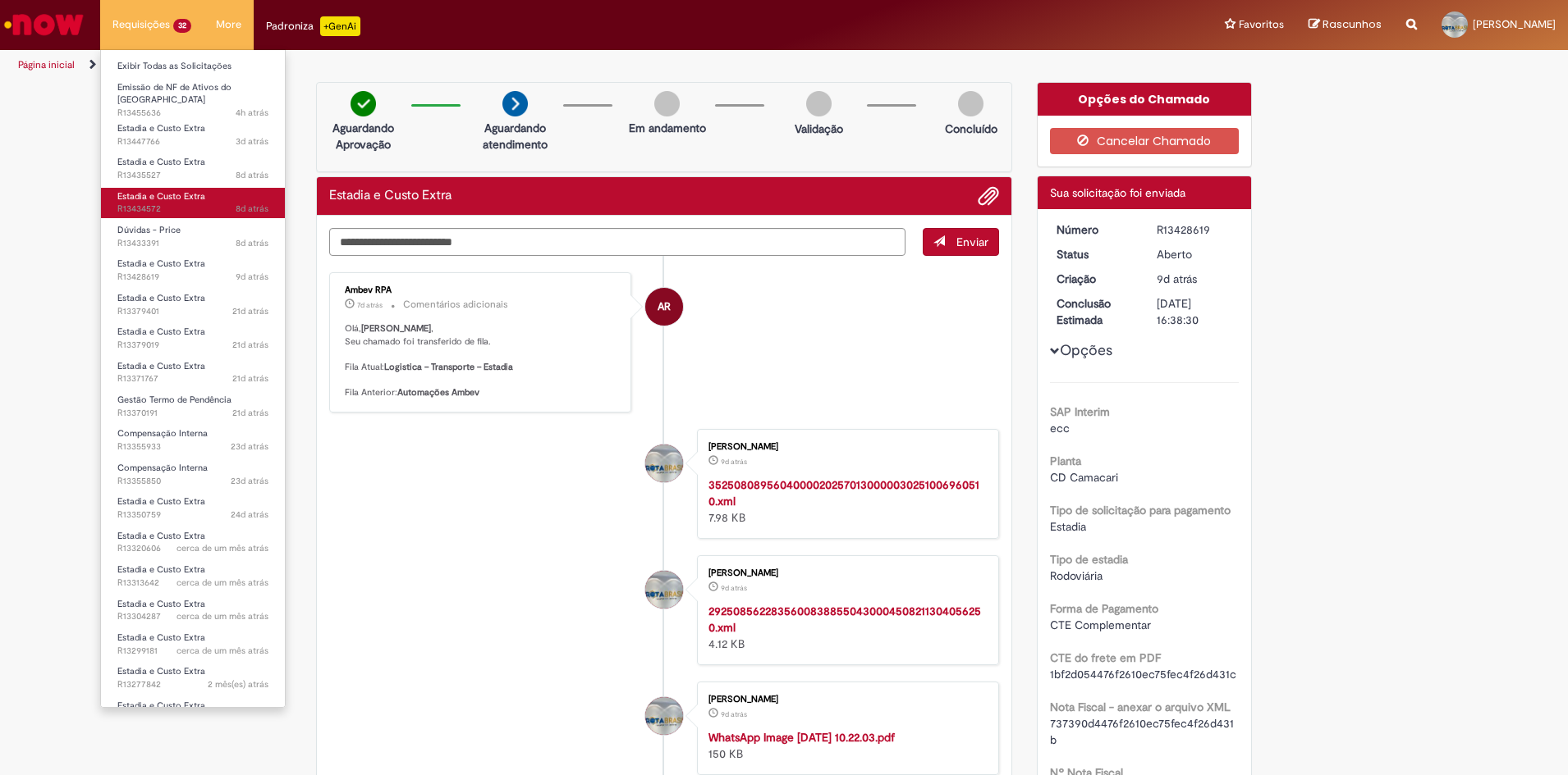
click at [187, 203] on span "8d atrás 8 dias atrás R13434572" at bounding box center [193, 209] width 151 height 13
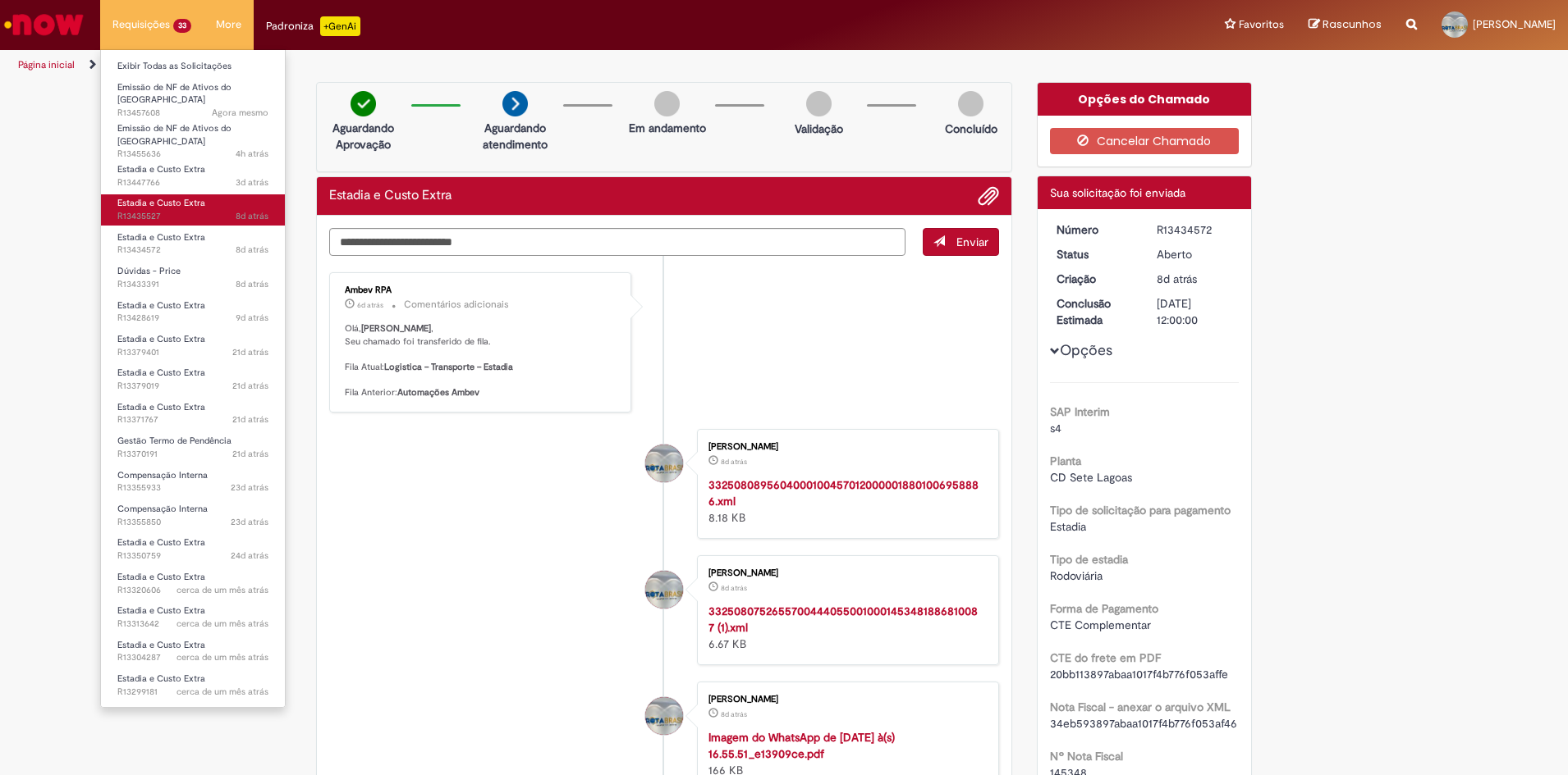
click at [125, 196] on span "Estadia e Custo Extra" at bounding box center [161, 203] width 88 height 13
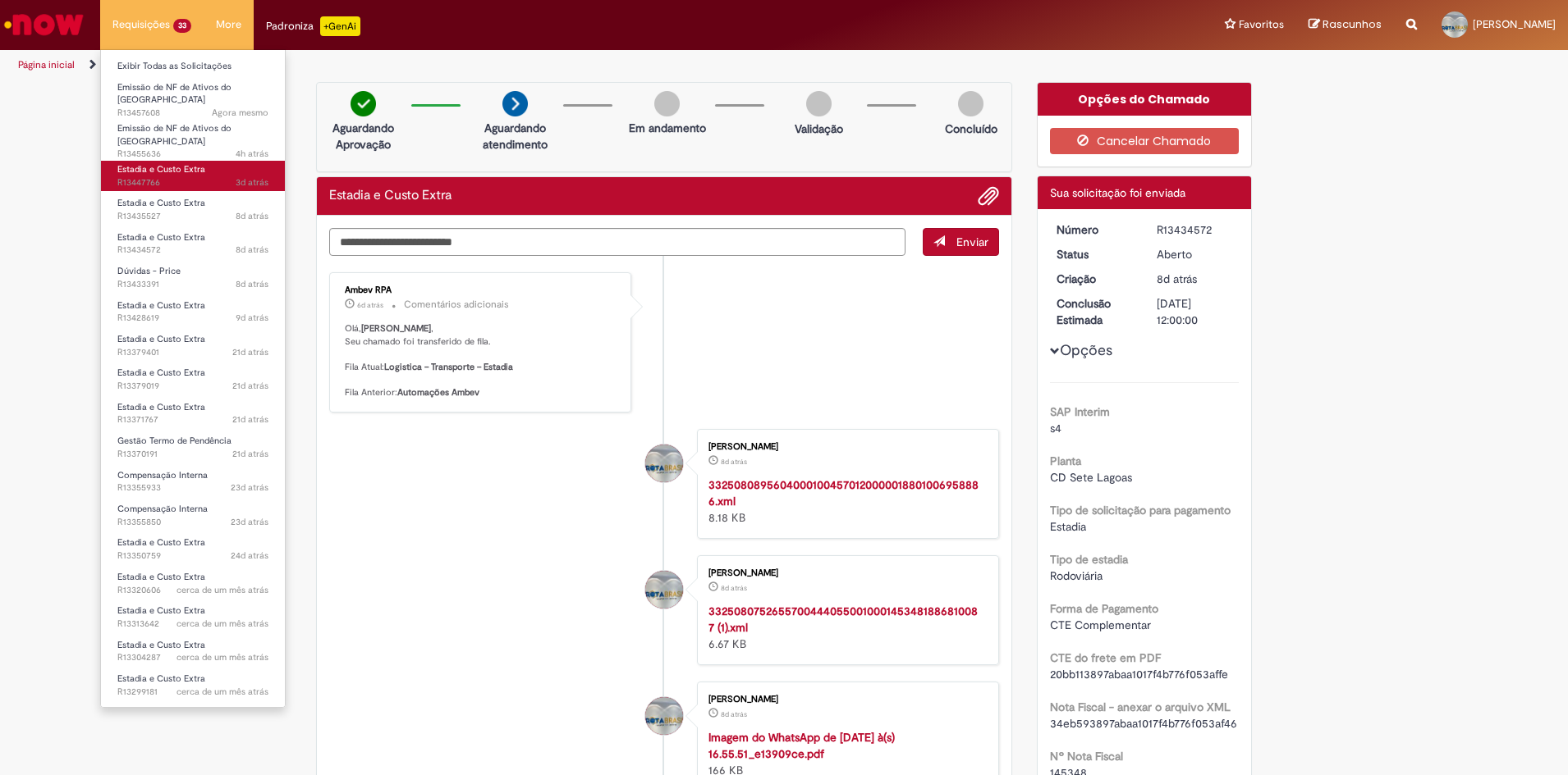
click at [155, 164] on span "Estadia e Custo Extra" at bounding box center [161, 170] width 88 height 13
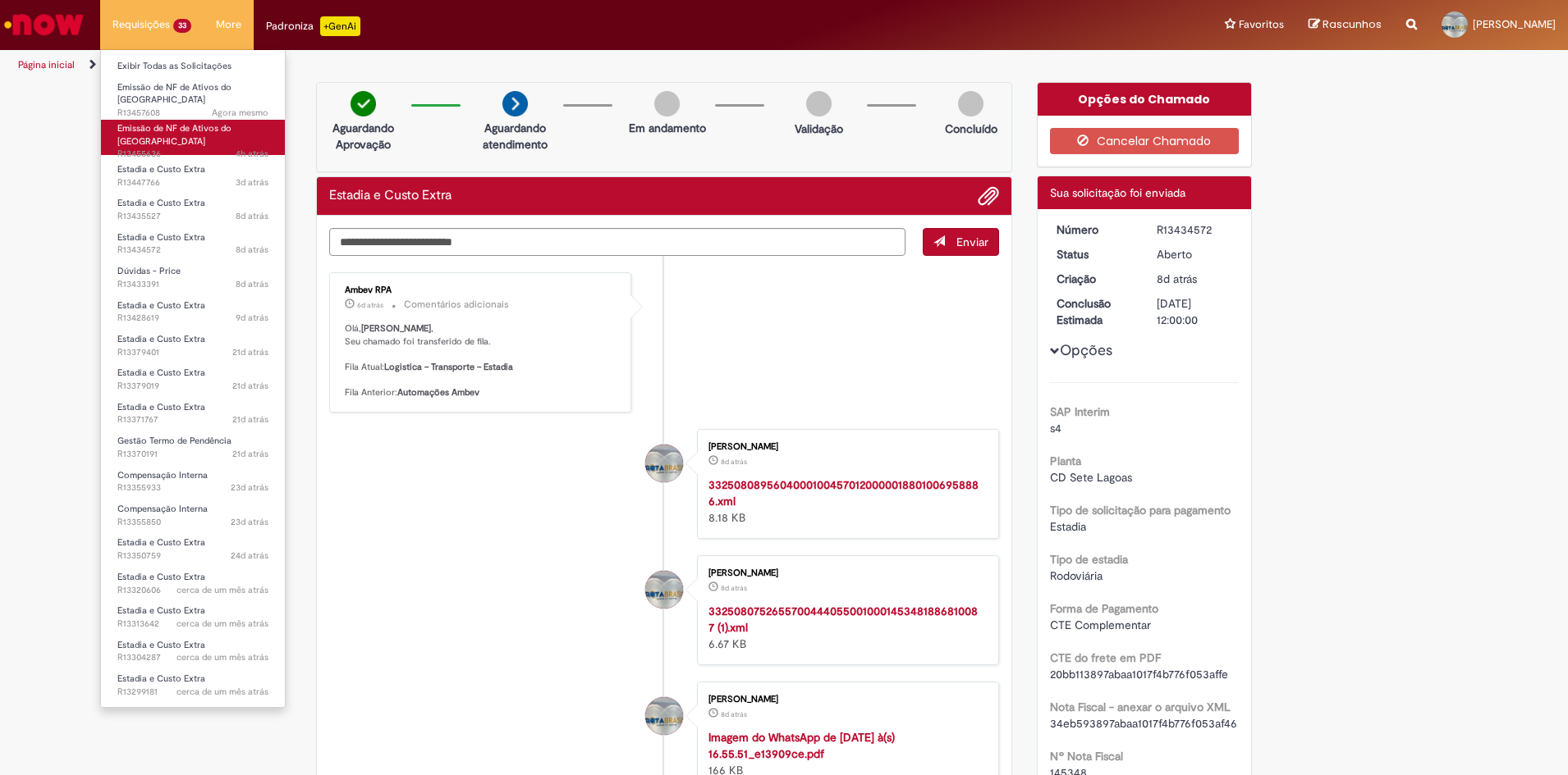
click at [141, 125] on span "Emissão de NF de Ativos do [GEOGRAPHIC_DATA]" at bounding box center [174, 135] width 114 height 25
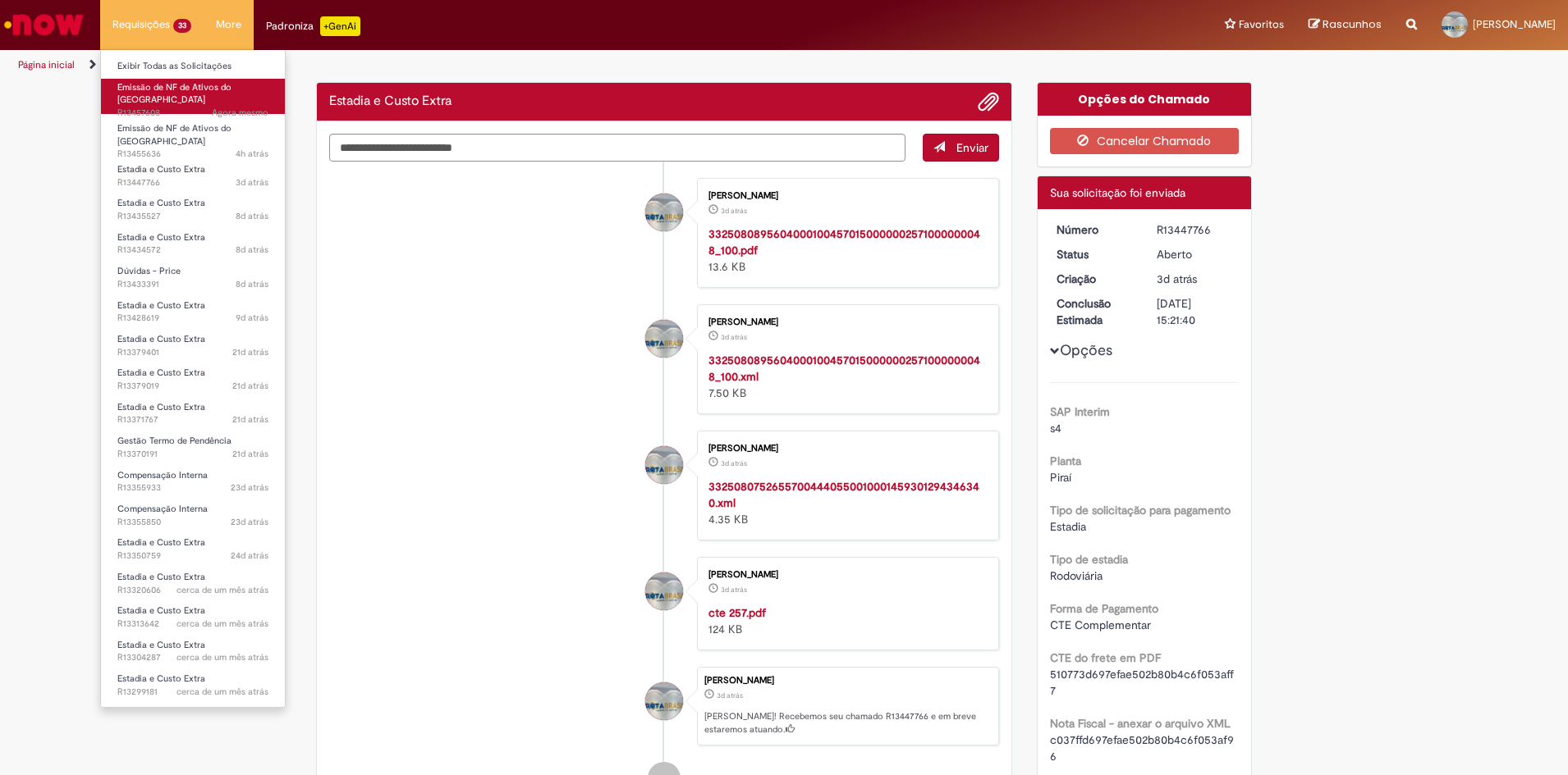
click at [168, 106] on link "Emissão de NF de Ativos do ASVD Agora mesmo Agora mesmo R13457608" at bounding box center [193, 96] width 184 height 35
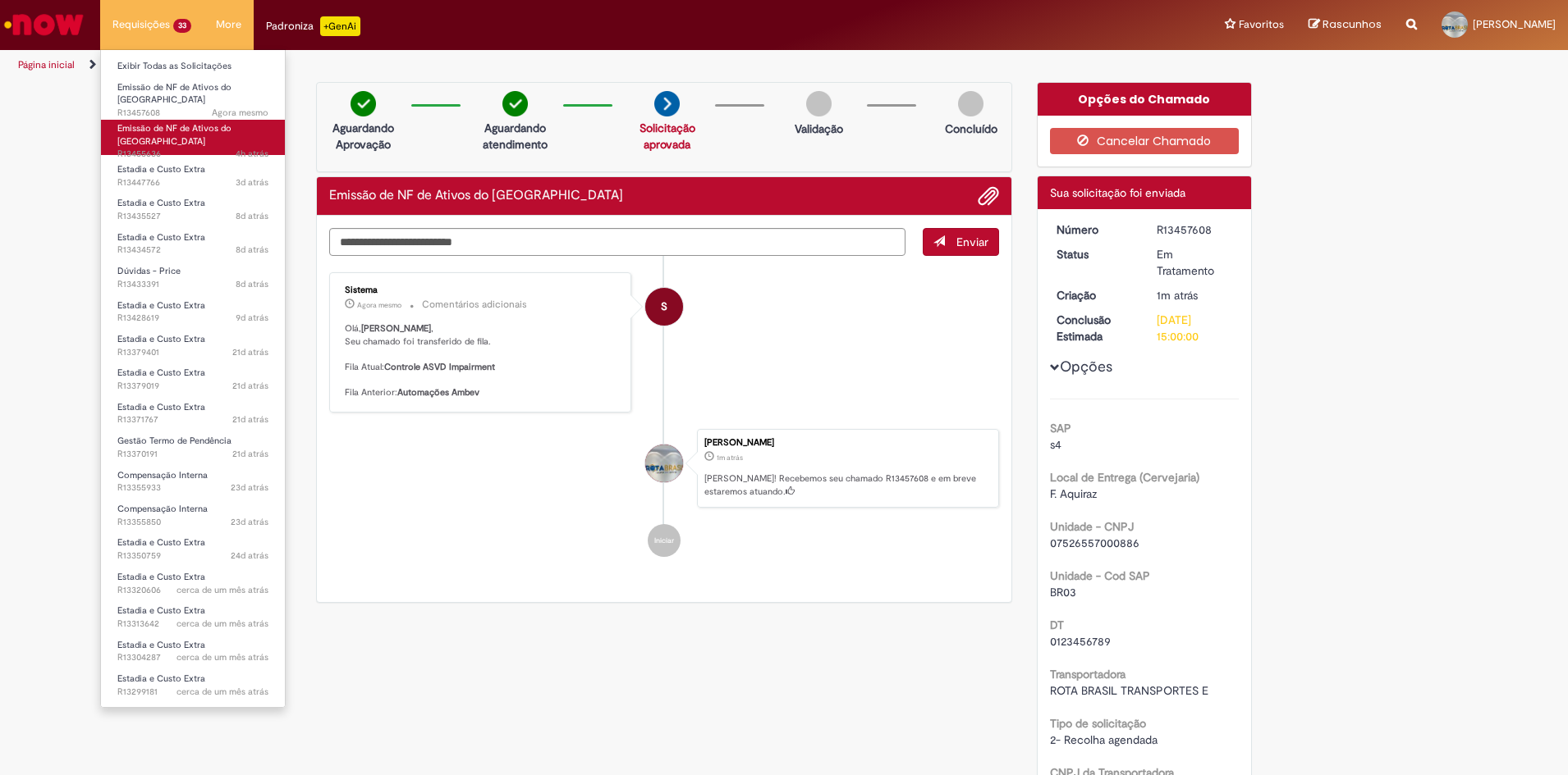
click at [172, 147] on span "4h atrás 4 horas atrás R13455636" at bounding box center [193, 154] width 151 height 13
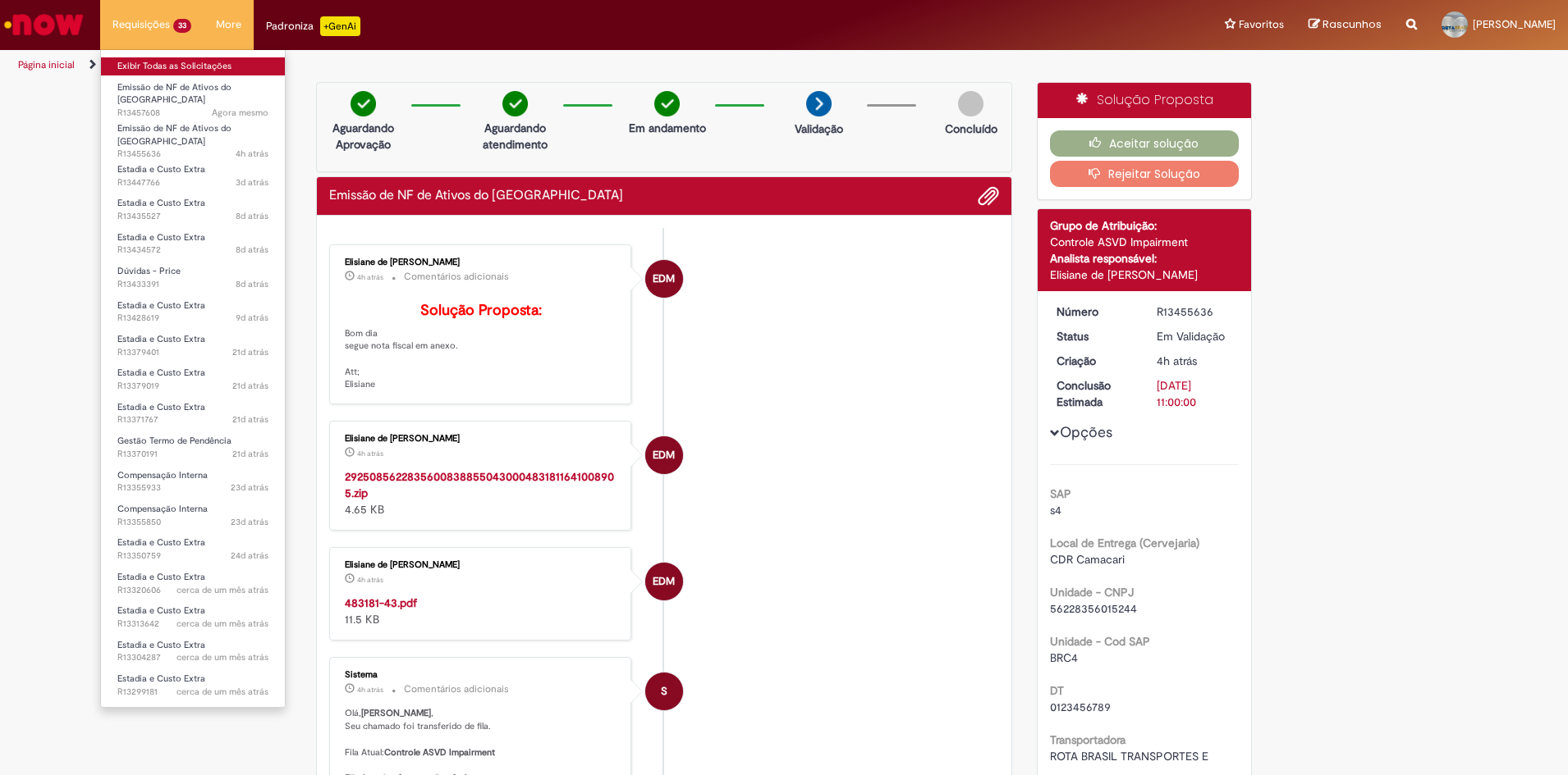
click at [206, 63] on link "Exibir Todas as Solicitações" at bounding box center [193, 66] width 184 height 18
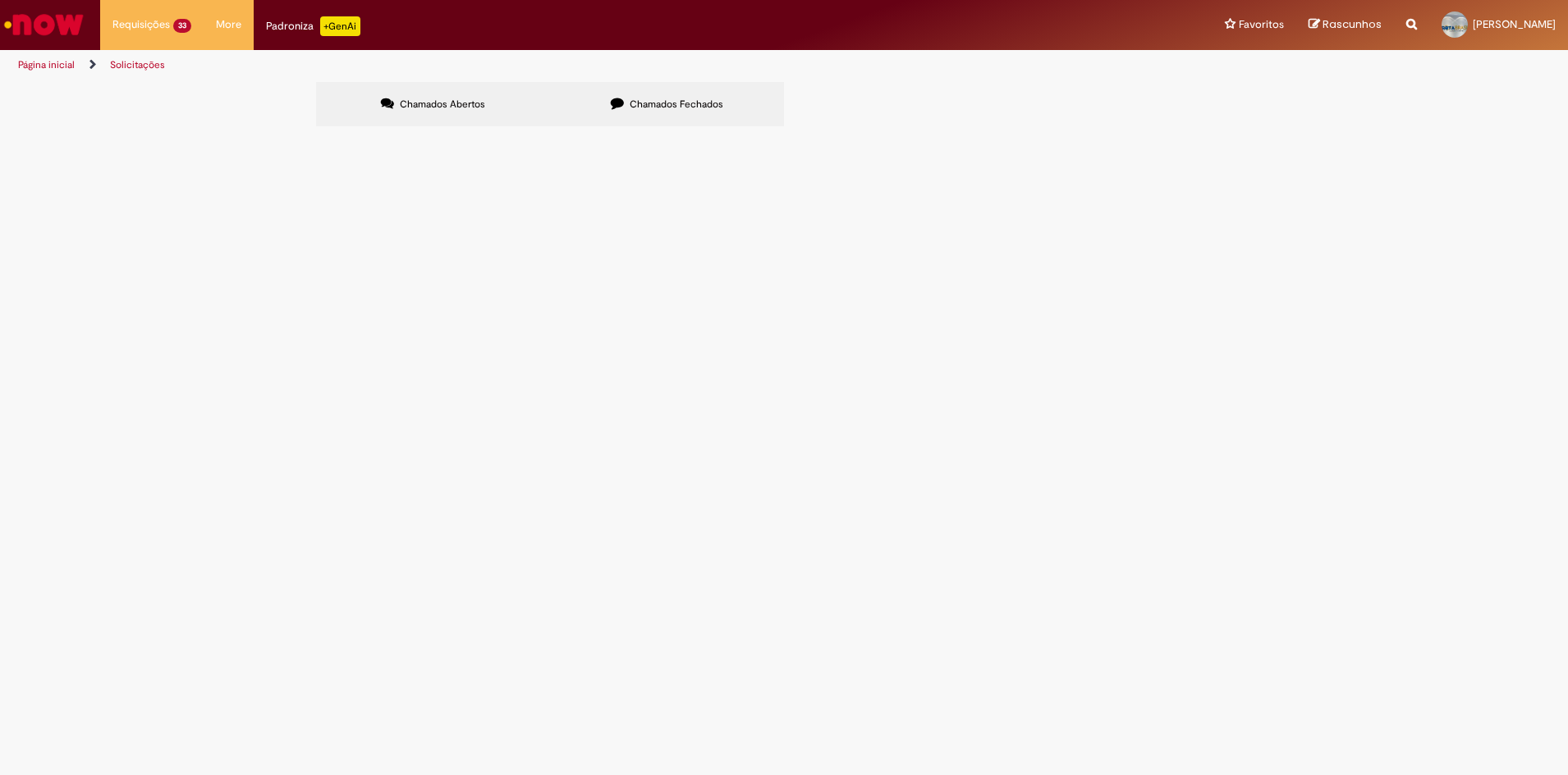
click at [626, 104] on label "Chamados Fechados" at bounding box center [666, 104] width 234 height 45
click at [0, 0] on span "Estadia e Custo Extra" at bounding box center [0, 0] width 0 height 0
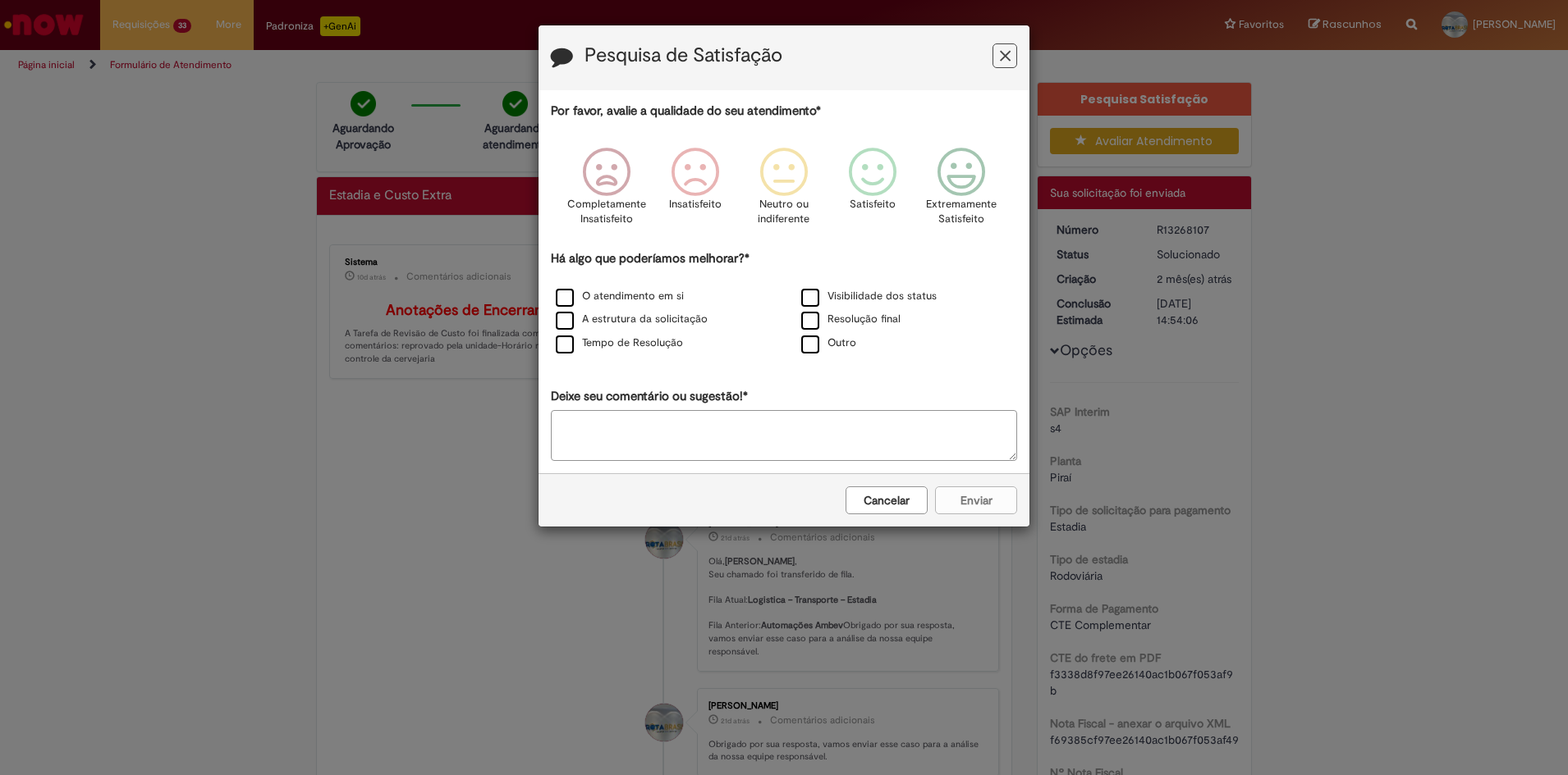
click at [1011, 55] on button "Feedback" at bounding box center [1005, 55] width 25 height 25
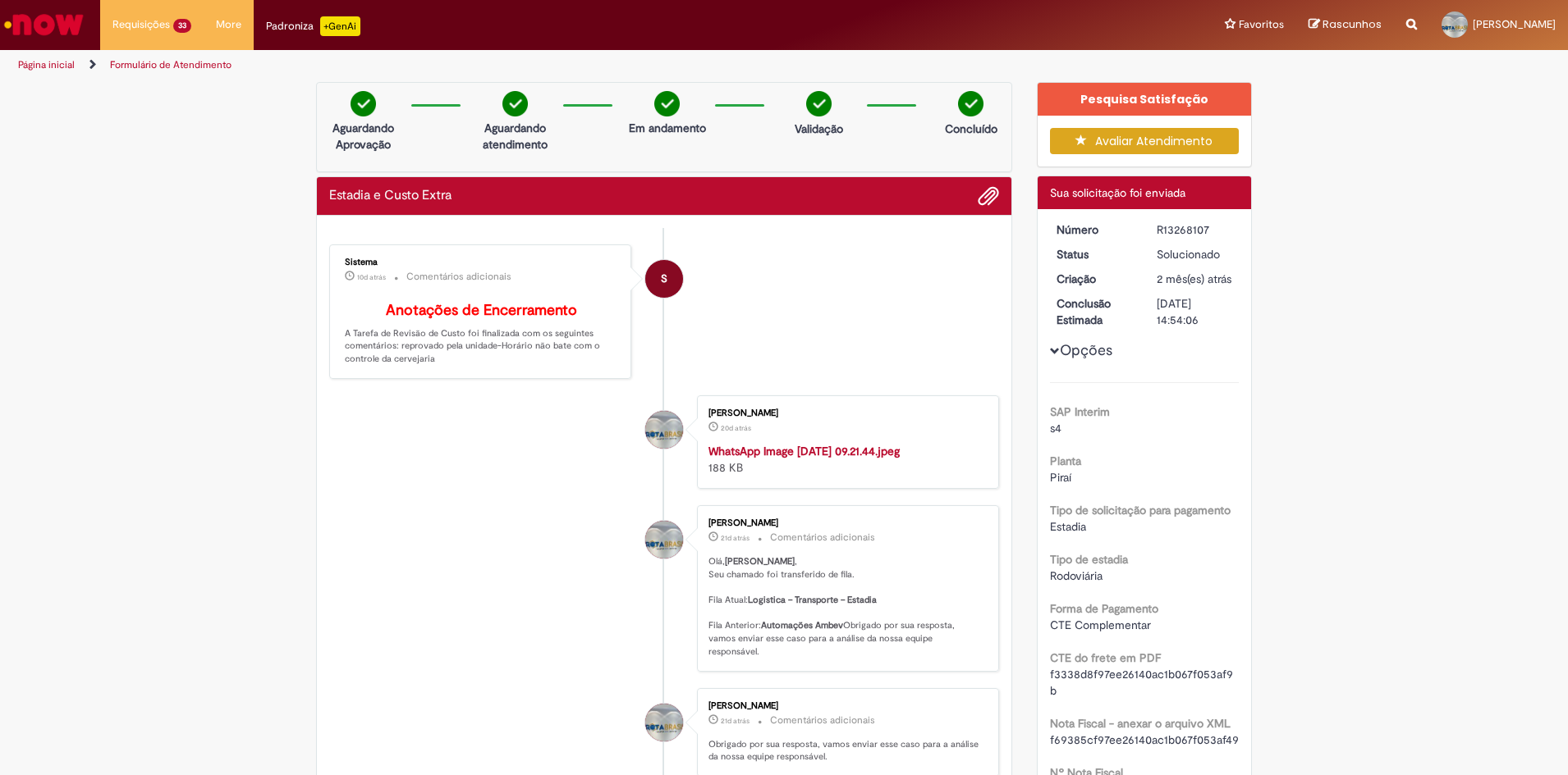
drag, startPoint x: 905, startPoint y: 260, endPoint x: 972, endPoint y: 222, distance: 77.0
click at [905, 260] on li "S Sistema 10d atrás 10 dias atrás Comentários adicionais Anotações de Encerrame…" at bounding box center [664, 312] width 670 height 135
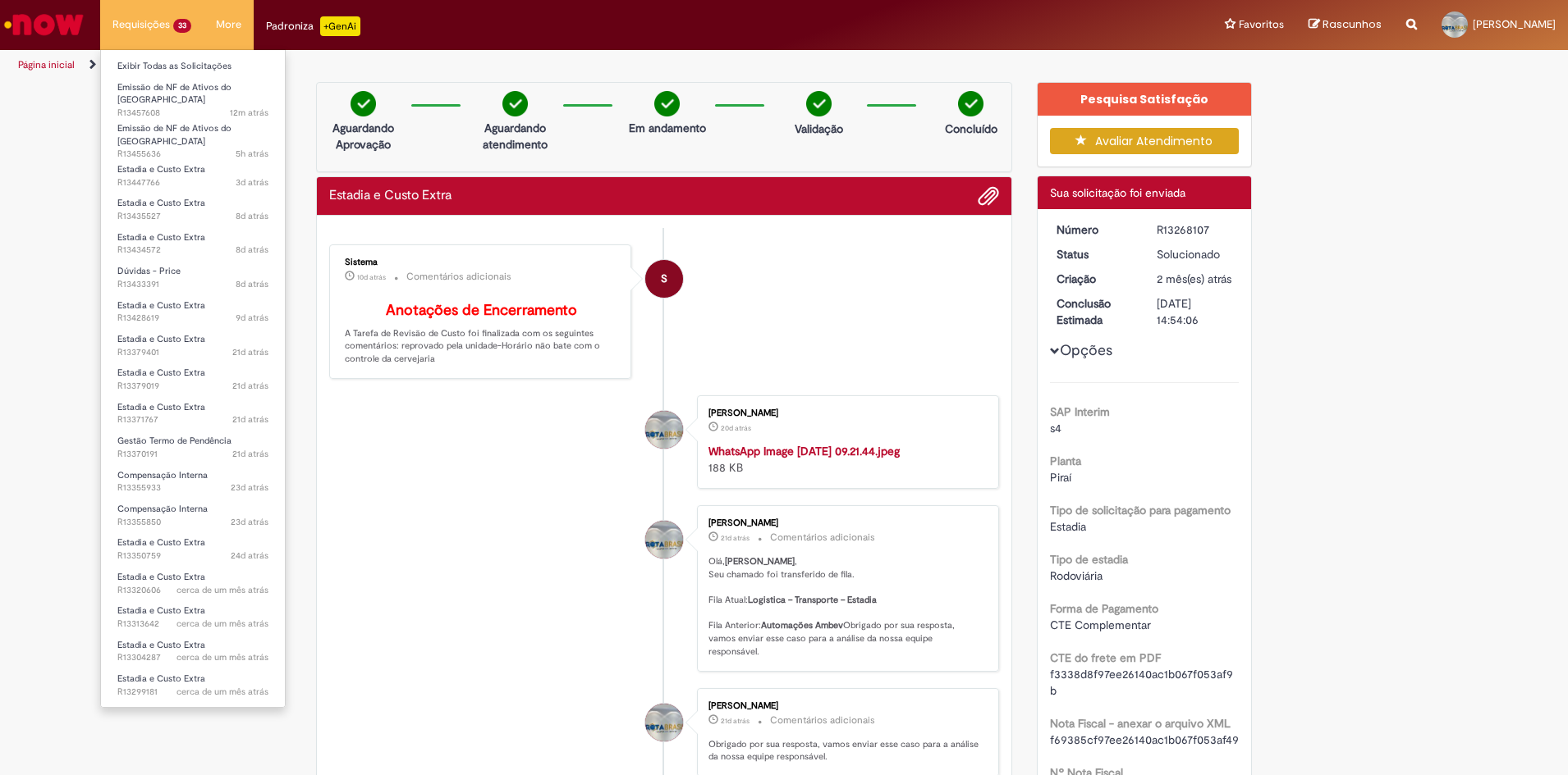
click at [137, 29] on li "Requisições 33 Exibir Todas as Solicitações Emissão de NF de Ativos do ASVD 12m…" at bounding box center [152, 25] width 104 height 49
click at [150, 61] on link "Exibir Todas as Solicitações" at bounding box center [193, 66] width 184 height 18
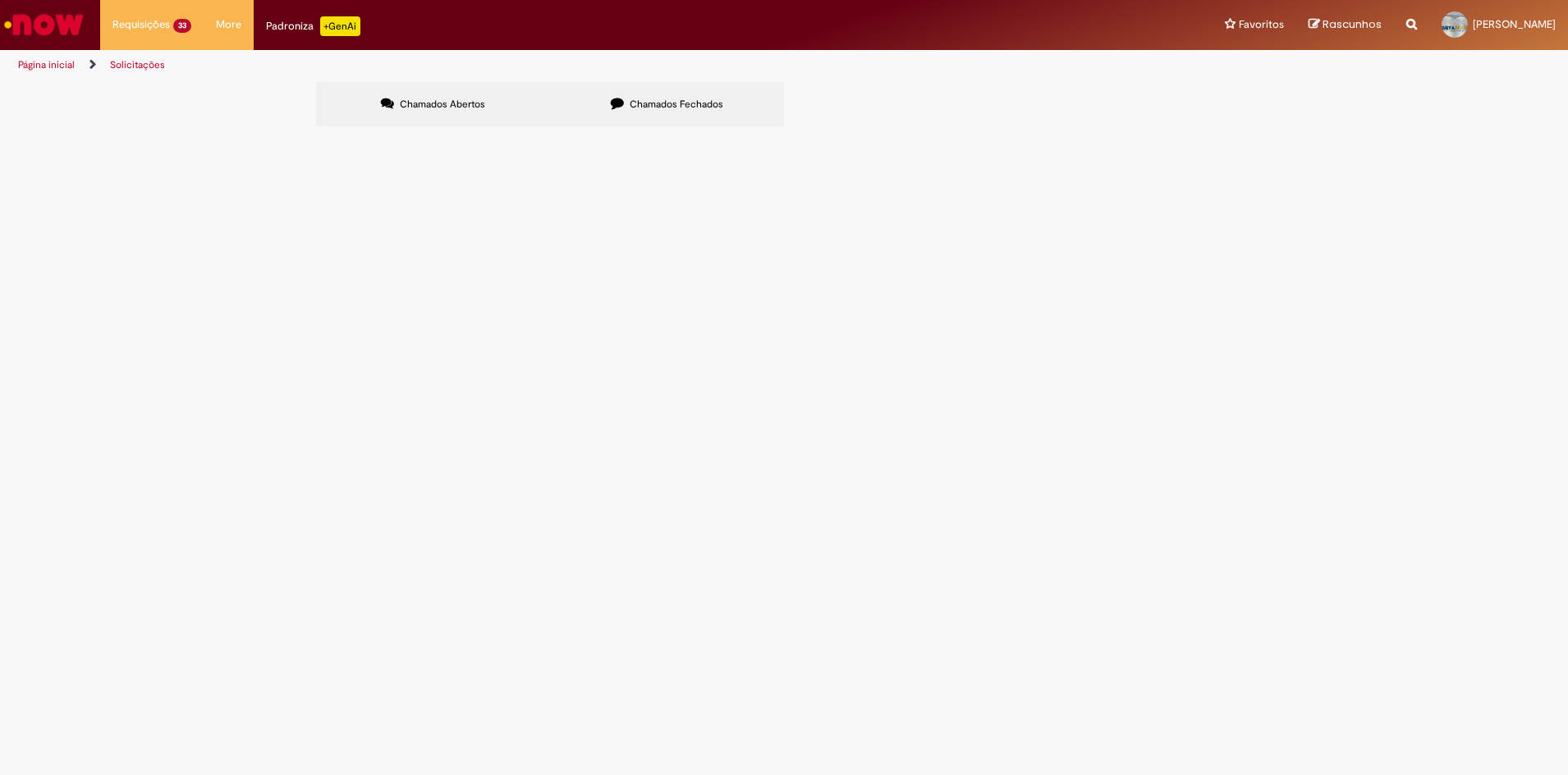
click at [665, 88] on label "Chamados Fechados" at bounding box center [666, 104] width 234 height 45
click at [0, 0] on span "Compensação Interna" at bounding box center [0, 0] width 0 height 0
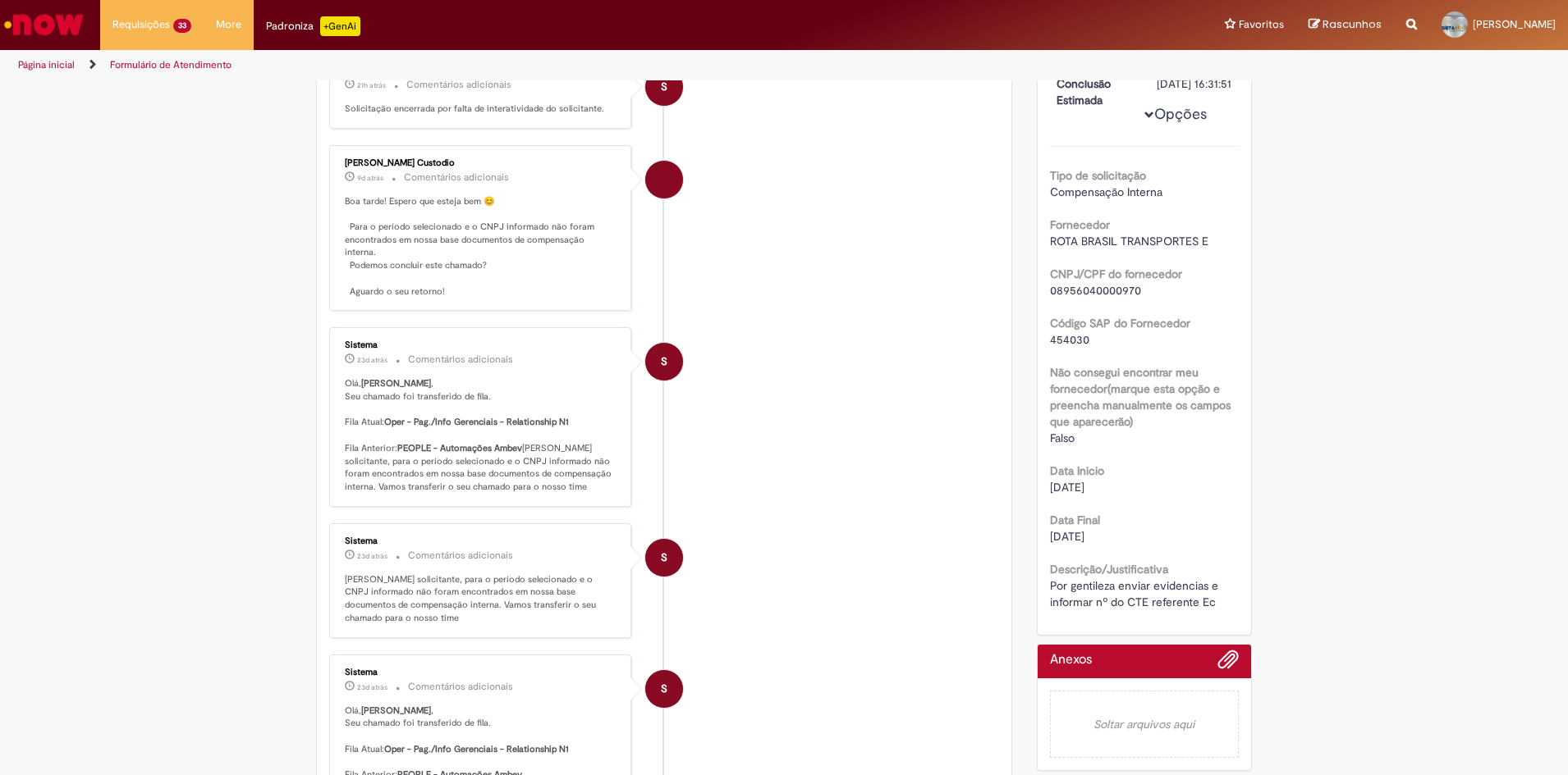
scroll to position [206, 0]
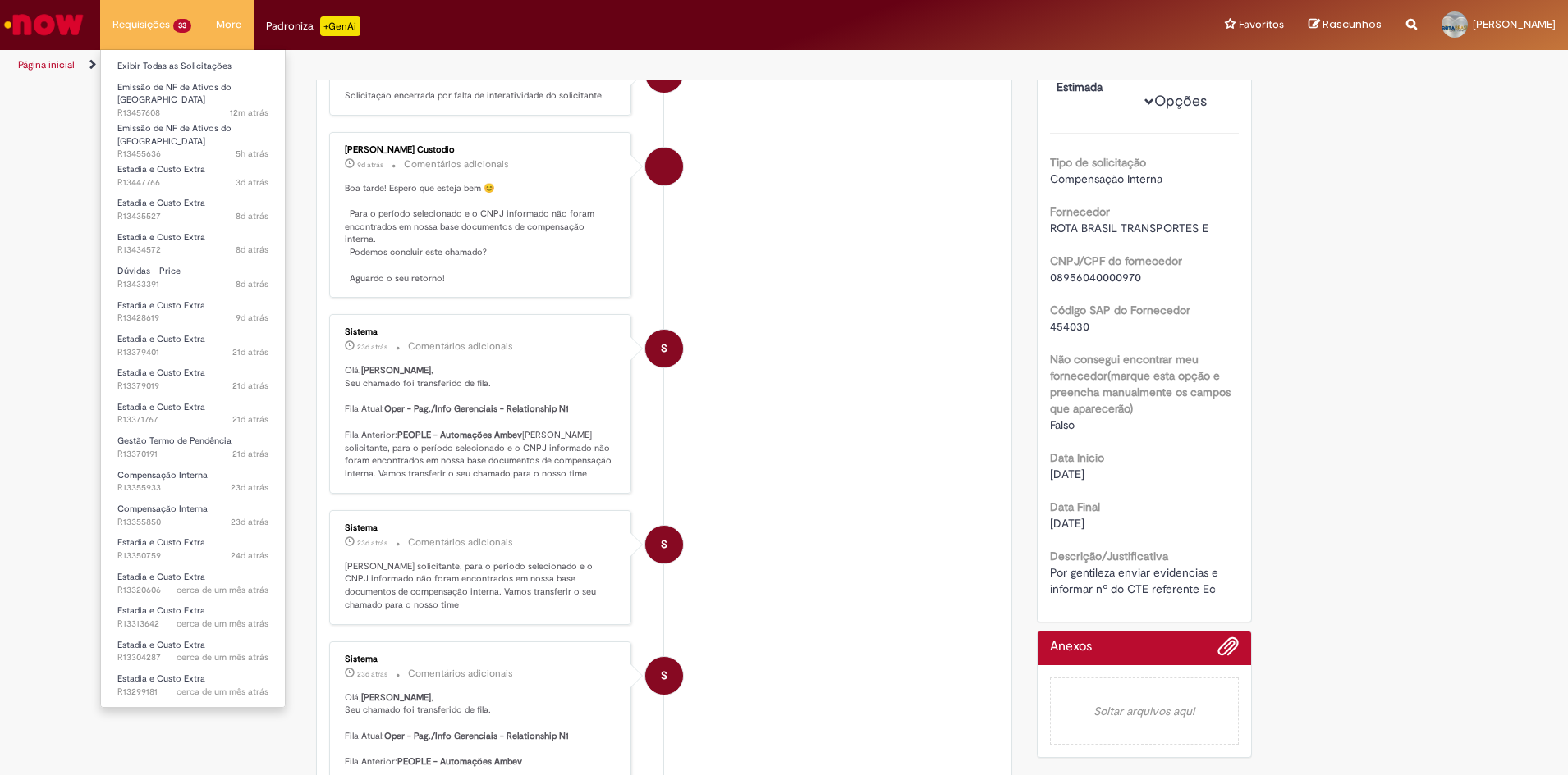
click at [156, 13] on li "Requisições 33 Exibir Todas as Solicitações Emissão de NF de Ativos do ASVD 12m…" at bounding box center [152, 25] width 104 height 49
click at [138, 24] on li "Requisições 33 Exibir Todas as Solicitações Emissão de NF de Ativos do ASVD 12m…" at bounding box center [152, 25] width 104 height 49
click at [165, 61] on link "Exibir Todas as Solicitações" at bounding box center [193, 66] width 184 height 18
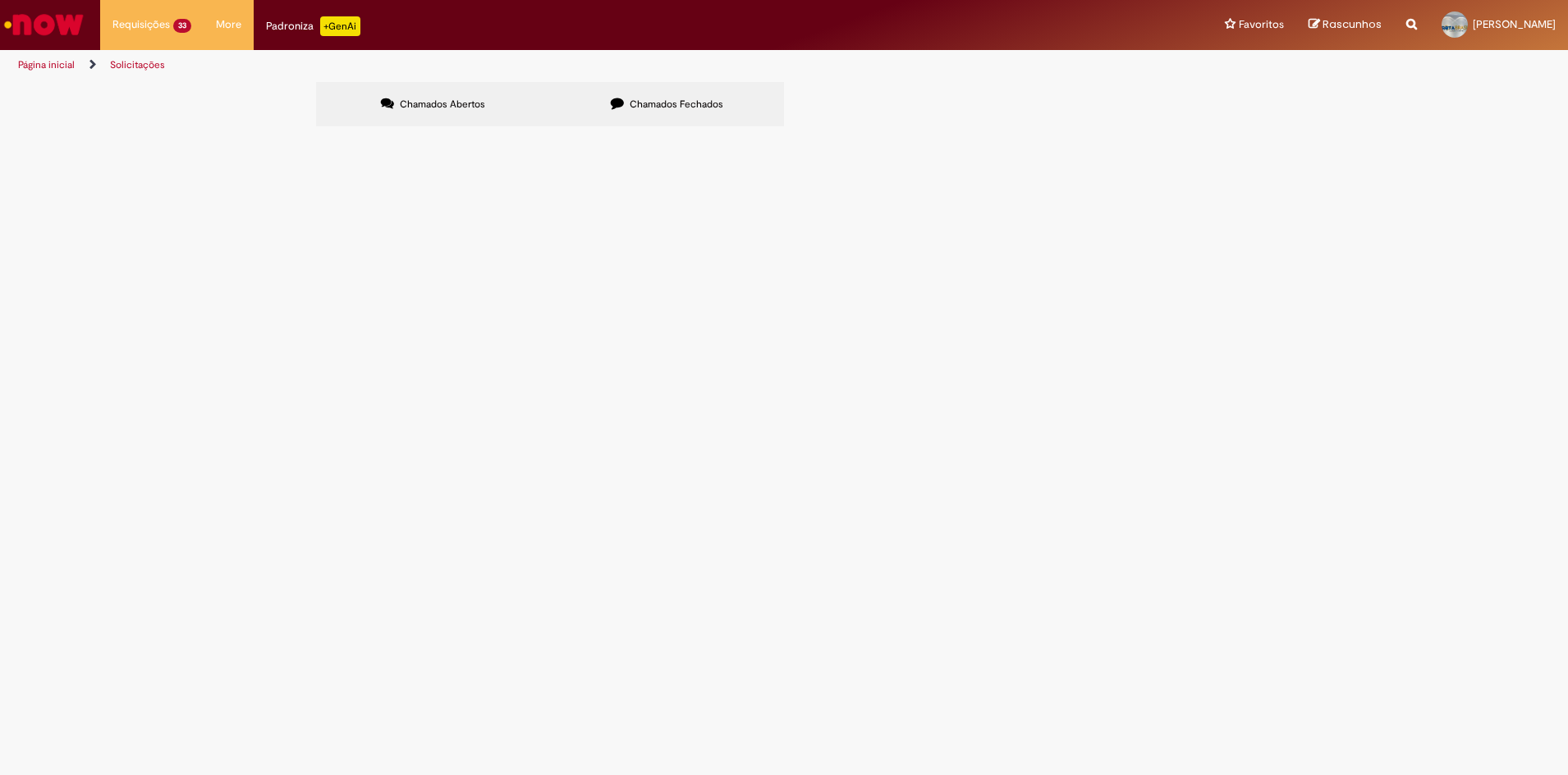
click at [1343, 131] on div "Chamados Abertos Chamados Fechados Itens solicitados Exportar como PDF Exportar…" at bounding box center [784, 106] width 1568 height 49
